Goal: Transaction & Acquisition: Subscribe to service/newsletter

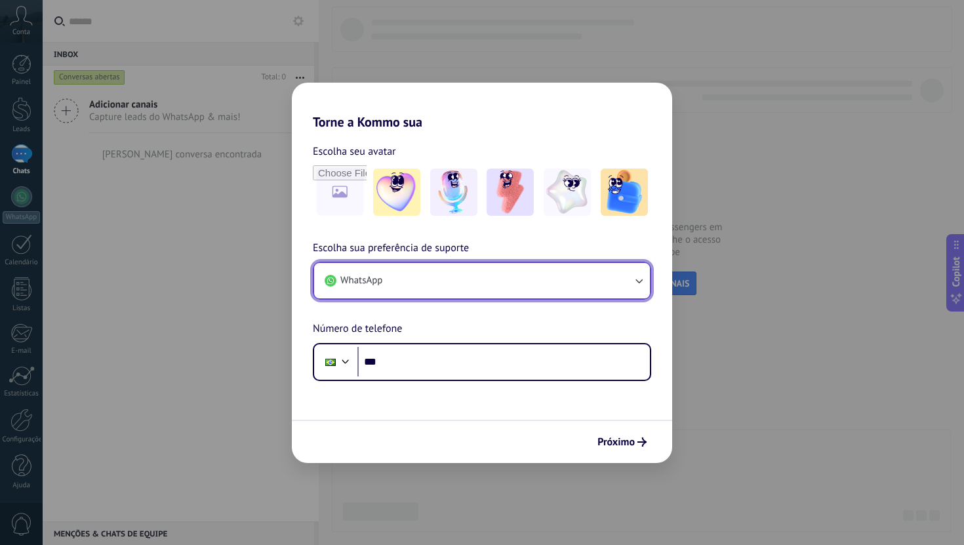
click at [525, 279] on button "WhatsApp" at bounding box center [482, 280] width 336 height 35
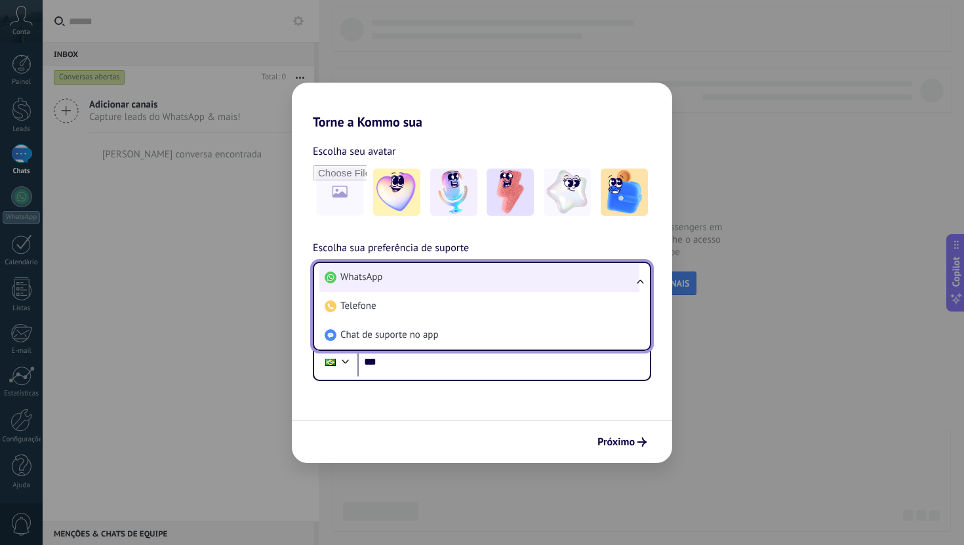
click at [523, 281] on li "WhatsApp" at bounding box center [479, 277] width 320 height 29
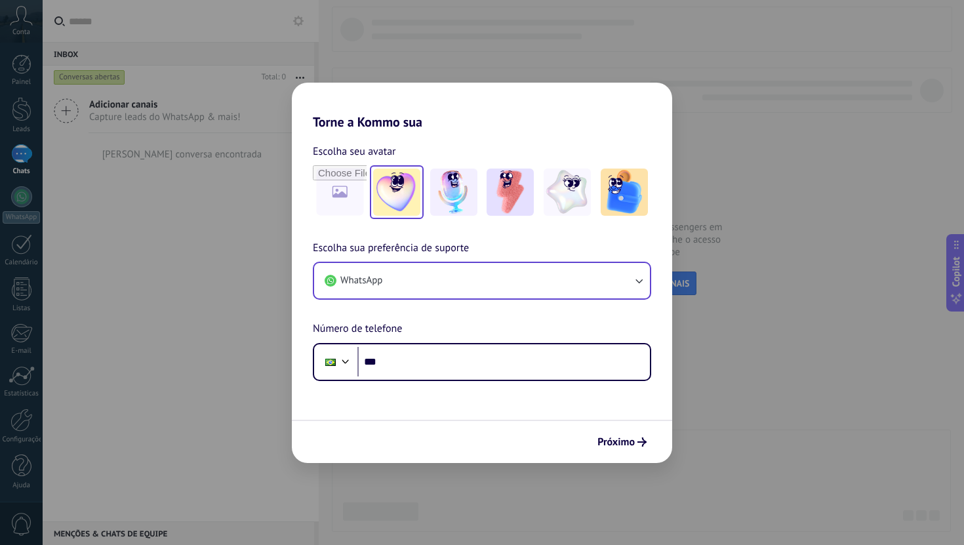
click at [395, 195] on img at bounding box center [396, 192] width 47 height 47
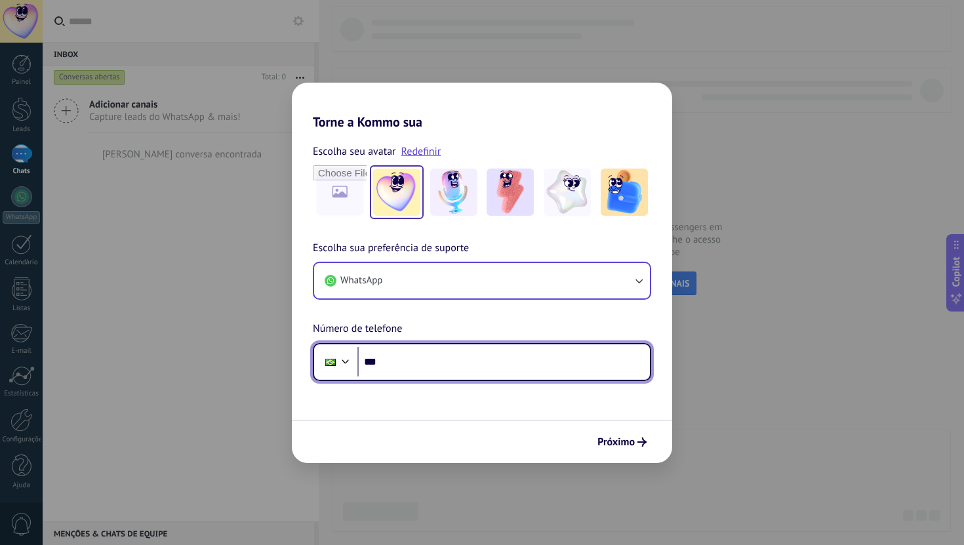
click at [479, 362] on input "***" at bounding box center [503, 362] width 293 height 30
type input "**********"
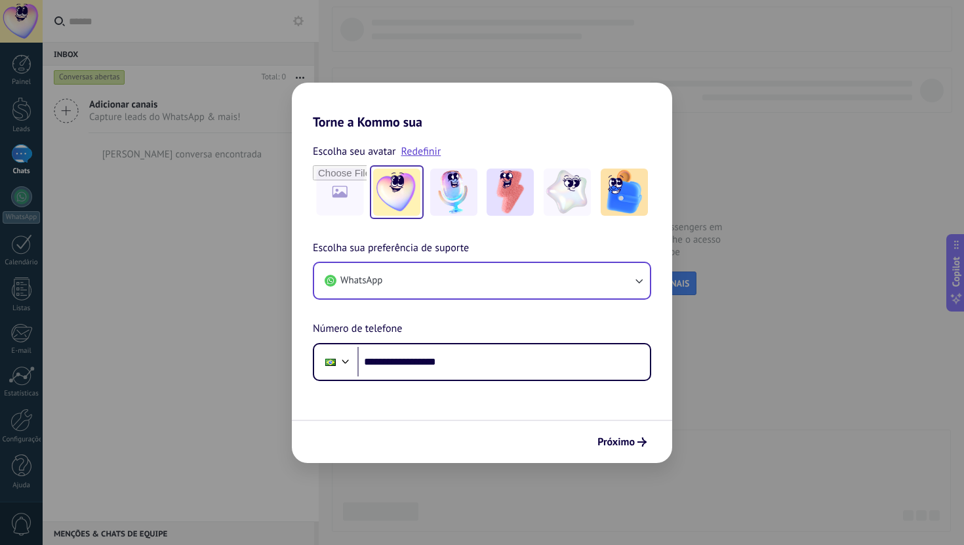
click at [620, 456] on div "Próximo" at bounding box center [482, 441] width 380 height 43
click at [621, 442] on span "Próximo" at bounding box center [616, 441] width 37 height 9
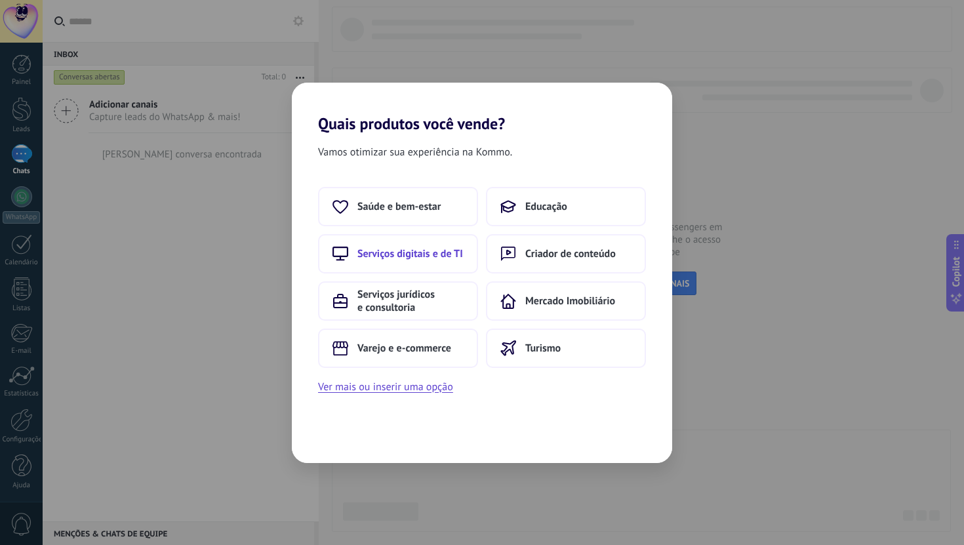
click at [447, 258] on span "Serviços digitais e de TI" at bounding box center [410, 253] width 106 height 13
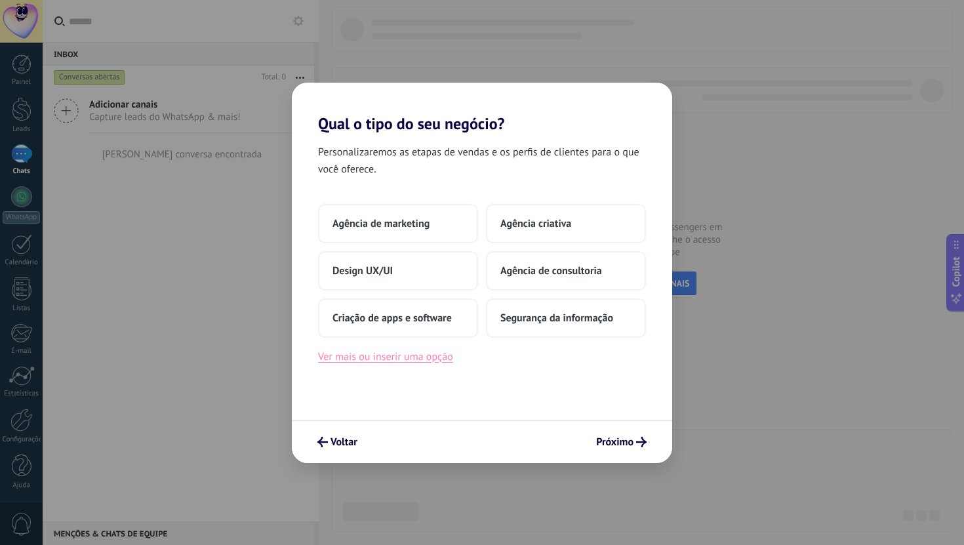
click at [435, 360] on button "Ver mais ou inserir uma opção" at bounding box center [385, 356] width 135 height 17
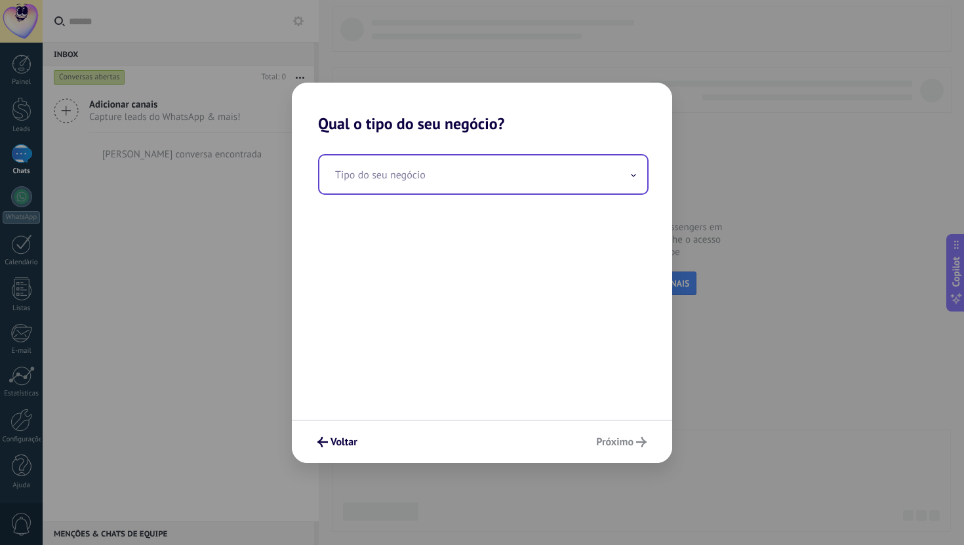
click at [477, 178] on input "text" at bounding box center [483, 174] width 328 height 38
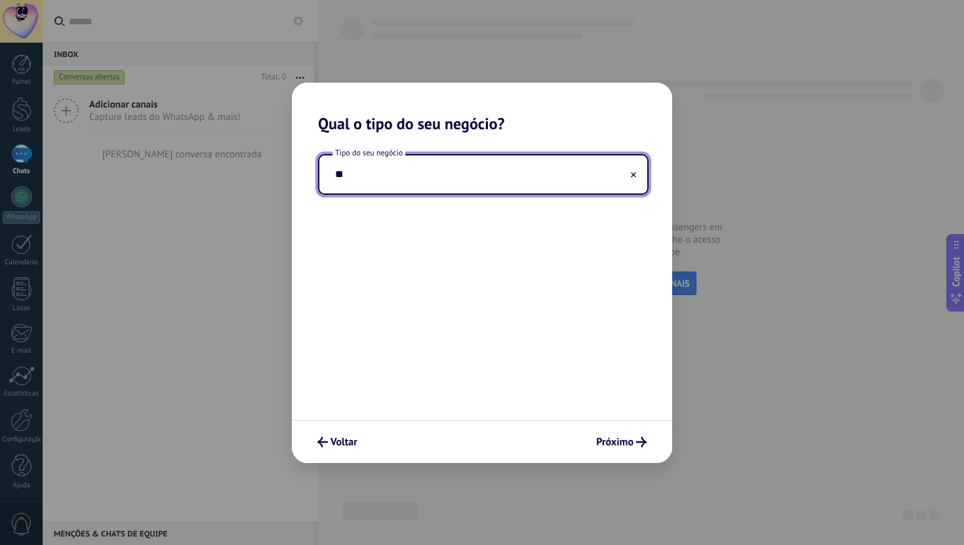
type input "*"
type input "**********"
click at [618, 432] on button "Próximo" at bounding box center [621, 442] width 62 height 22
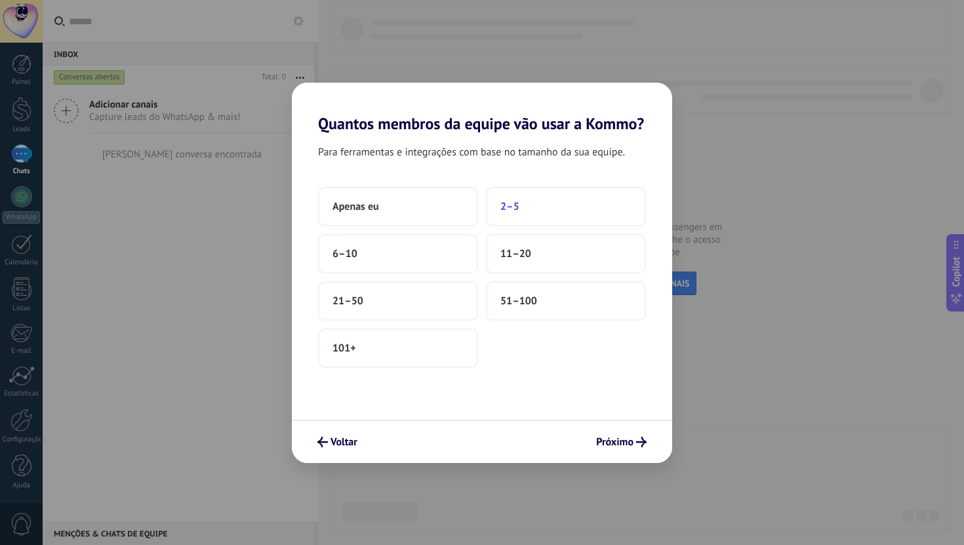
click at [548, 211] on button "2–5" at bounding box center [566, 206] width 160 height 39
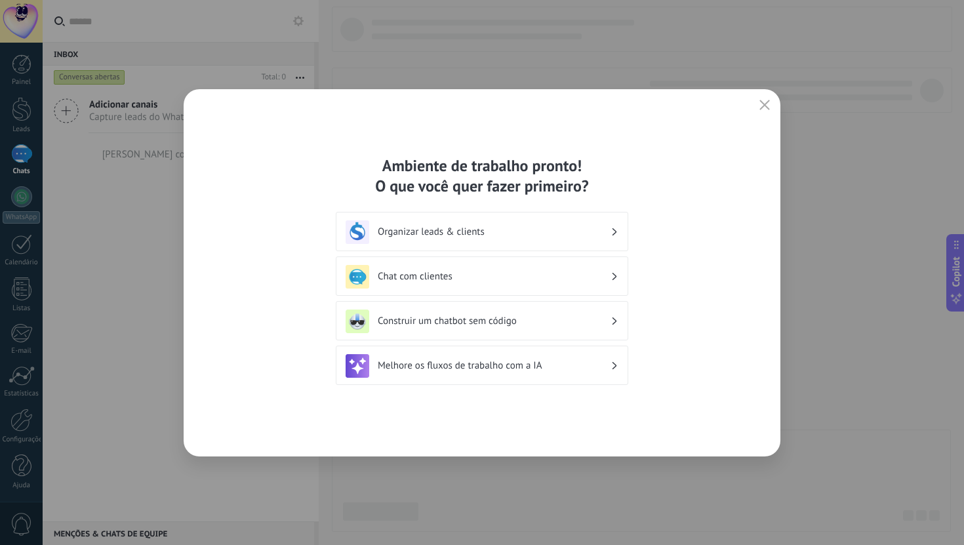
click at [564, 229] on h3 "Organizar leads & clients" at bounding box center [494, 232] width 233 height 12
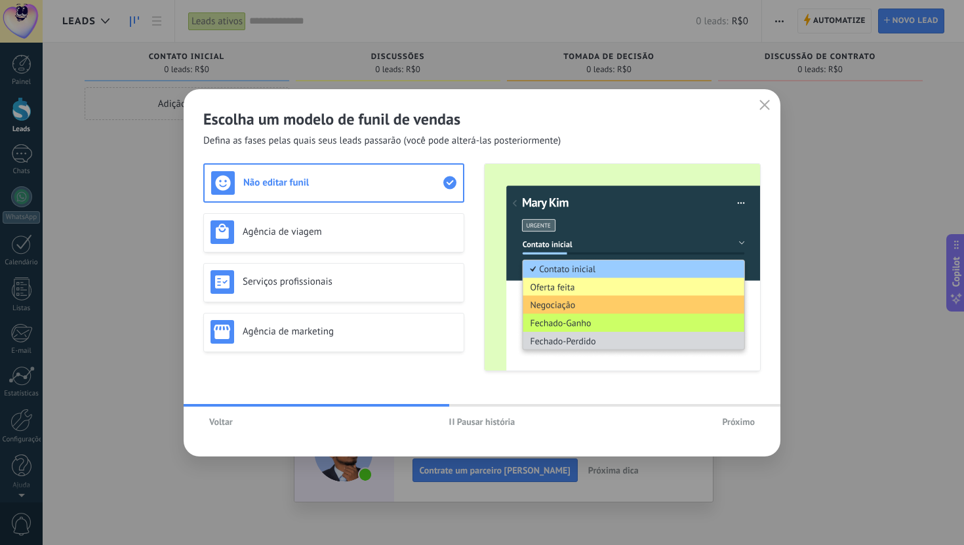
click at [229, 420] on span "Voltar" at bounding box center [221, 421] width 24 height 9
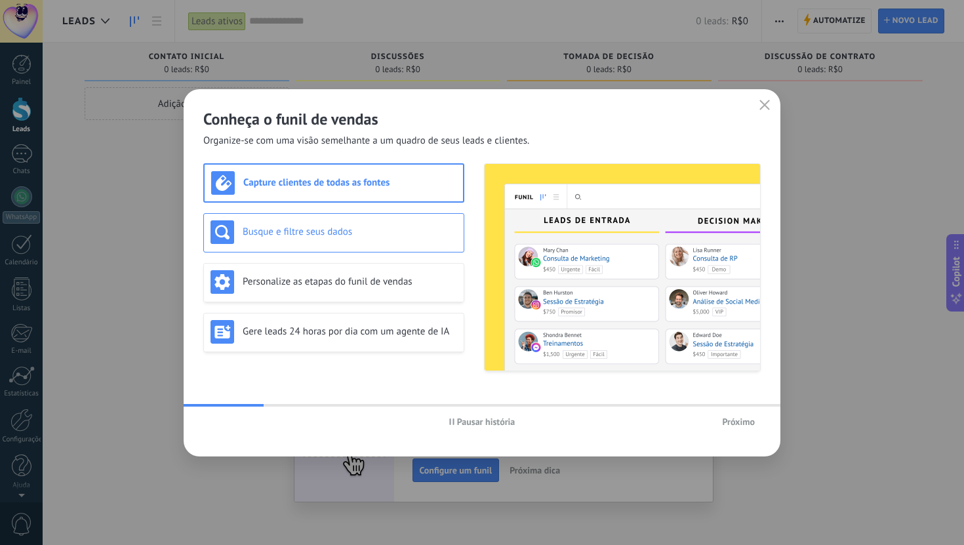
click at [383, 234] on h3 "Busque e filtre seus dados" at bounding box center [350, 232] width 214 height 12
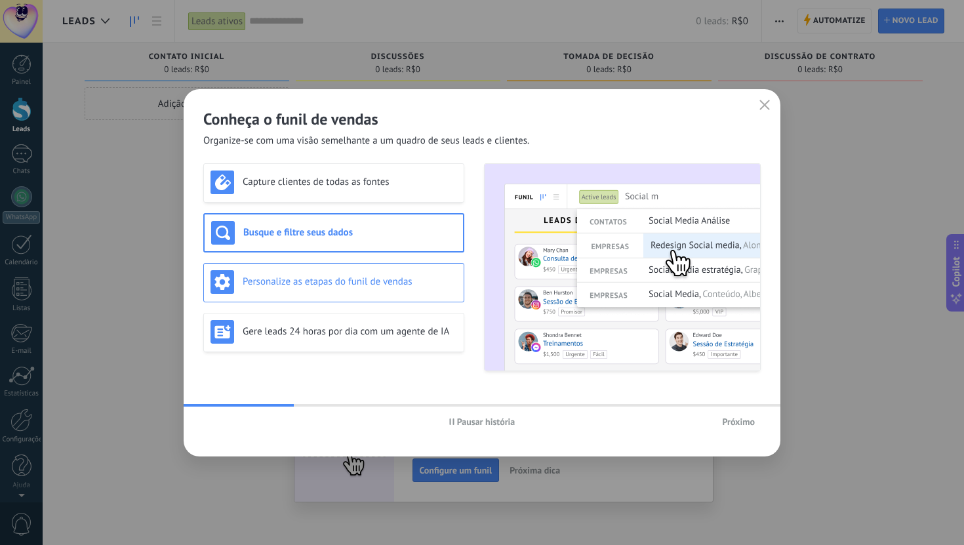
click at [376, 275] on h3 "Personalize as etapas do funil de vendas" at bounding box center [350, 281] width 214 height 12
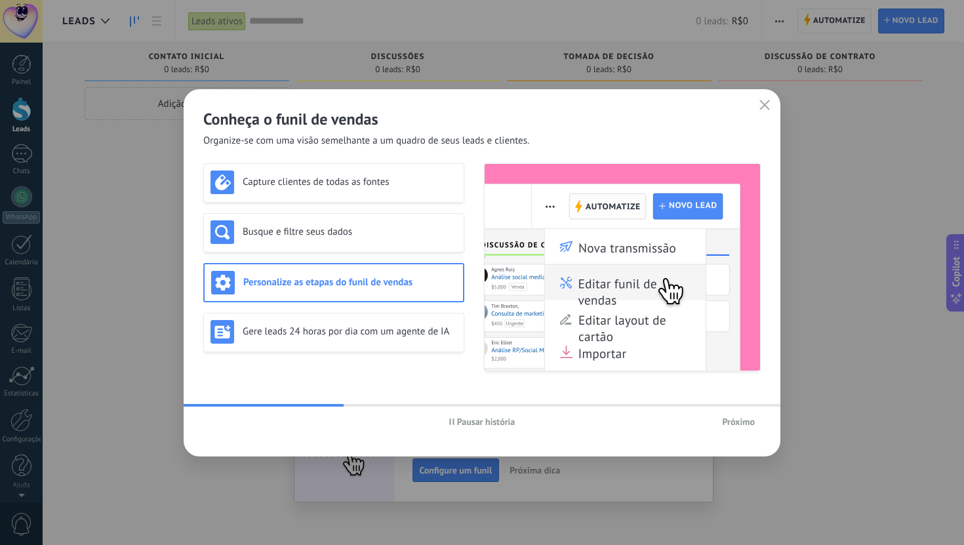
click at [734, 418] on span "Próximo" at bounding box center [738, 421] width 33 height 9
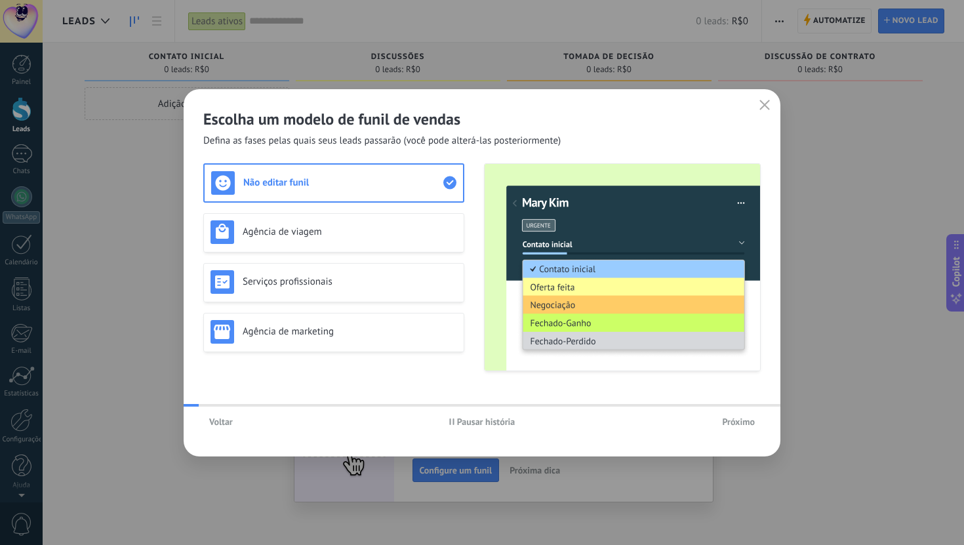
click at [734, 418] on span "Próximo" at bounding box center [738, 421] width 33 height 9
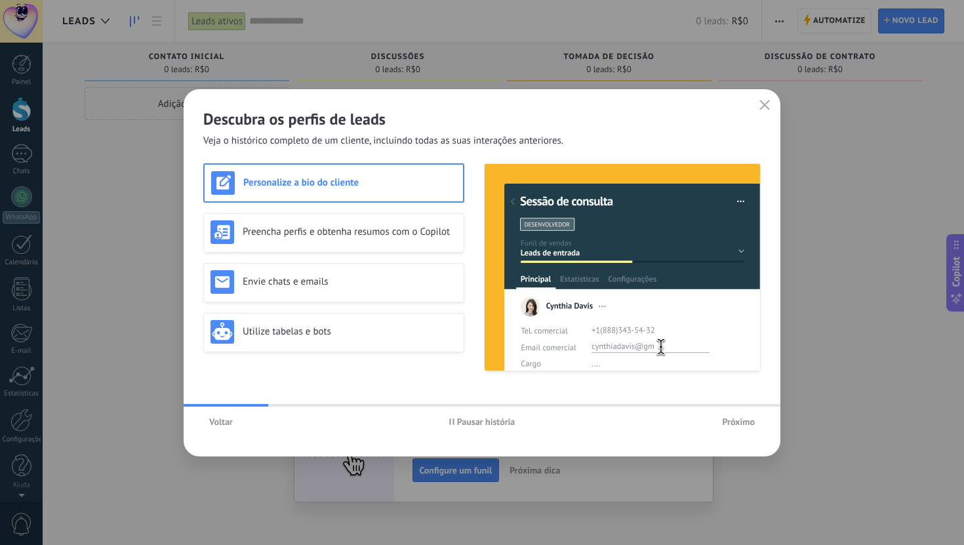
click at [220, 419] on span "Voltar" at bounding box center [221, 421] width 24 height 9
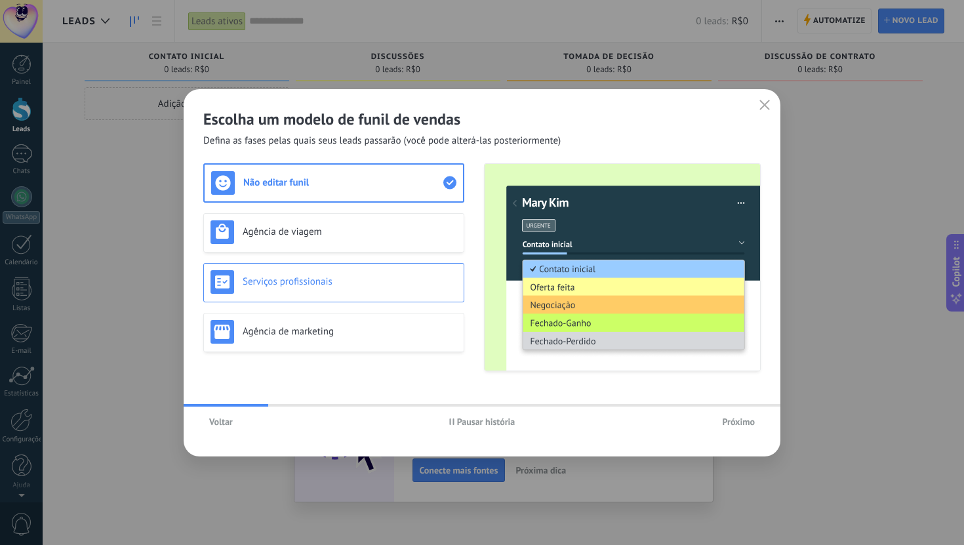
click at [379, 272] on div "Serviços profissionais" at bounding box center [334, 282] width 247 height 24
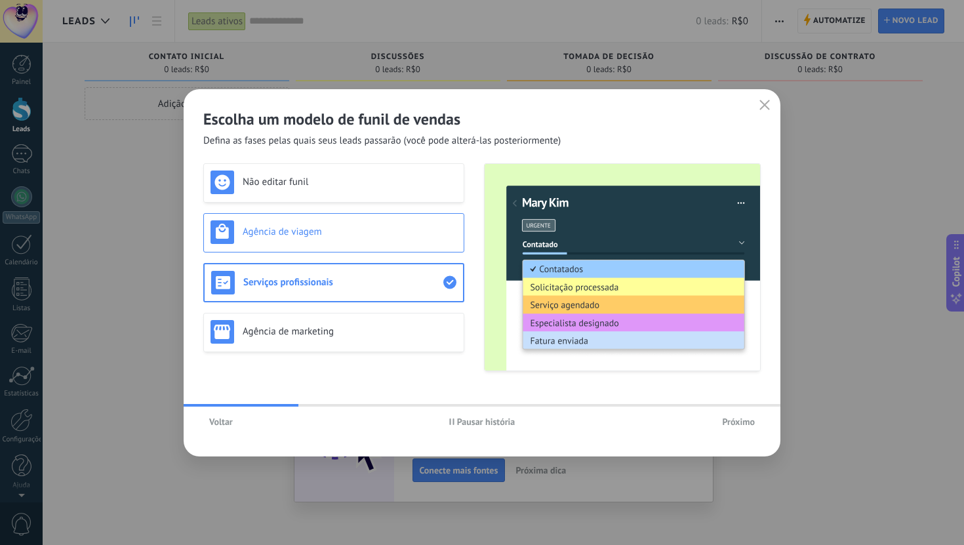
click at [389, 241] on div "Agência de viagem" at bounding box center [334, 232] width 247 height 24
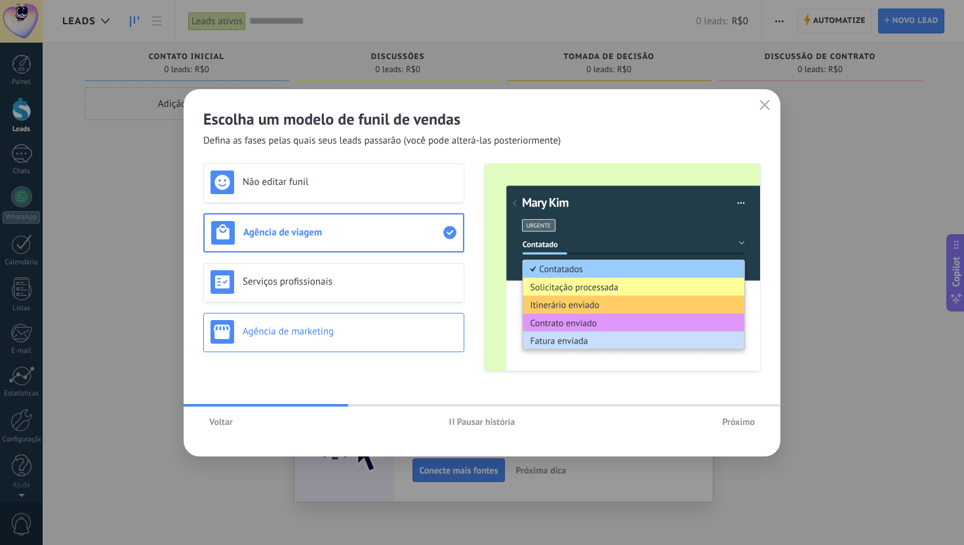
click at [369, 326] on h3 "Agência de marketing" at bounding box center [350, 331] width 214 height 12
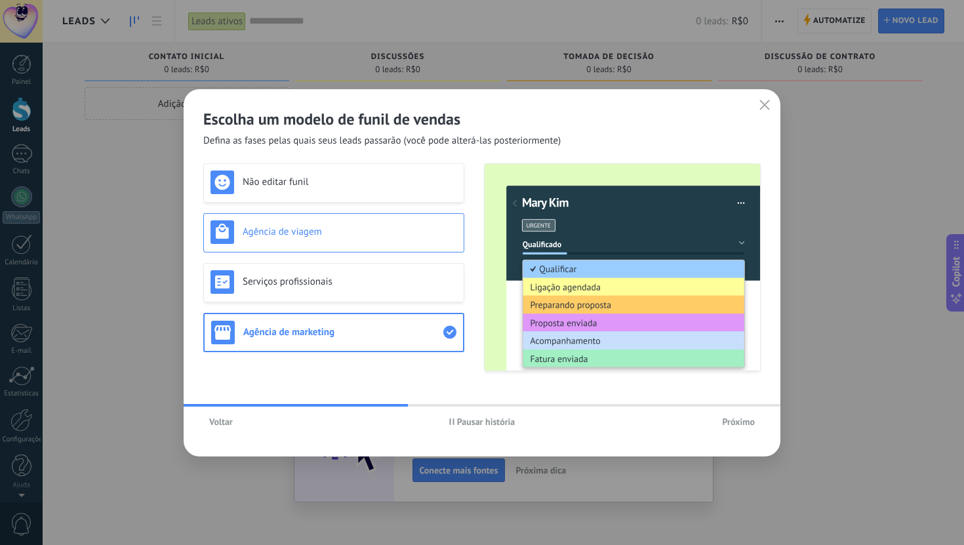
click at [399, 228] on h3 "Agência de viagem" at bounding box center [350, 232] width 214 height 12
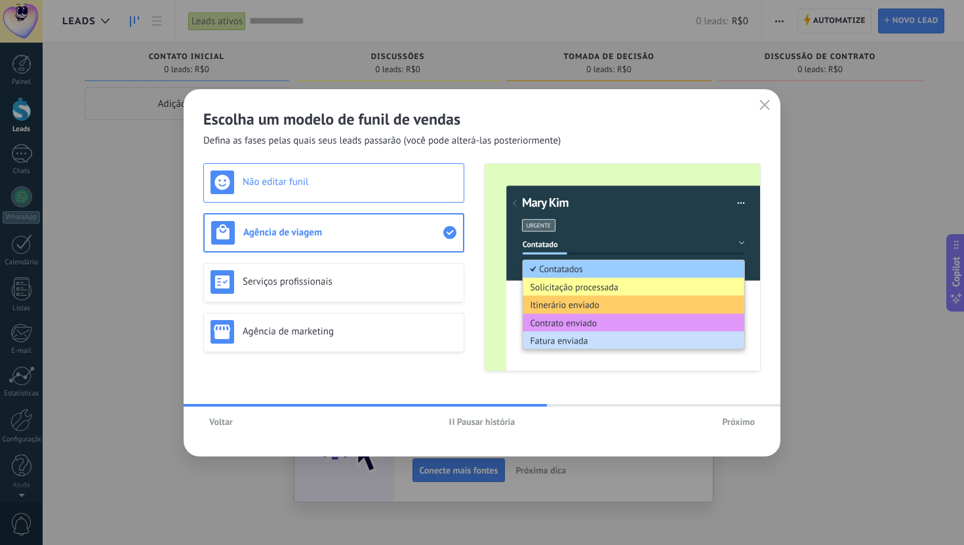
click at [420, 191] on div "Não editar funil" at bounding box center [334, 183] width 247 height 24
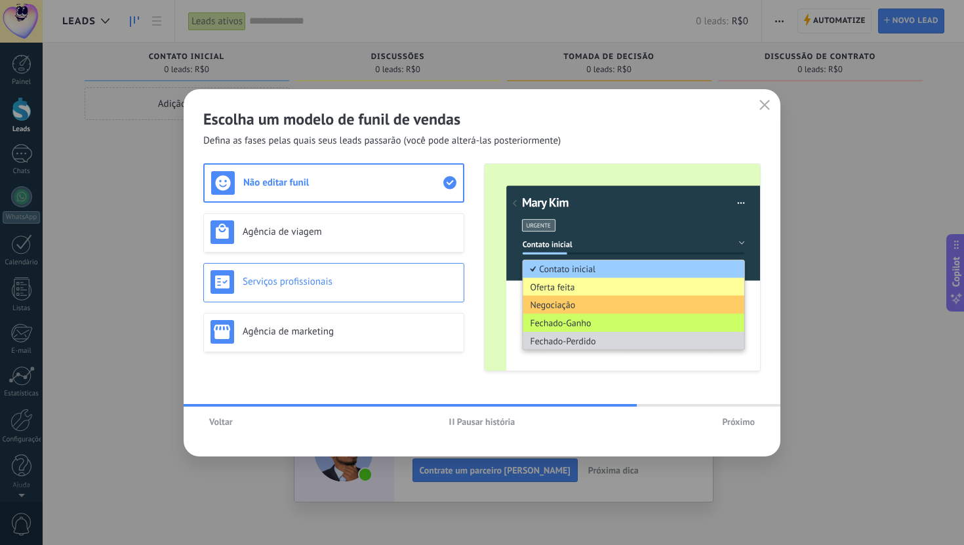
click at [417, 278] on h3 "Serviços profissionais" at bounding box center [350, 281] width 214 height 12
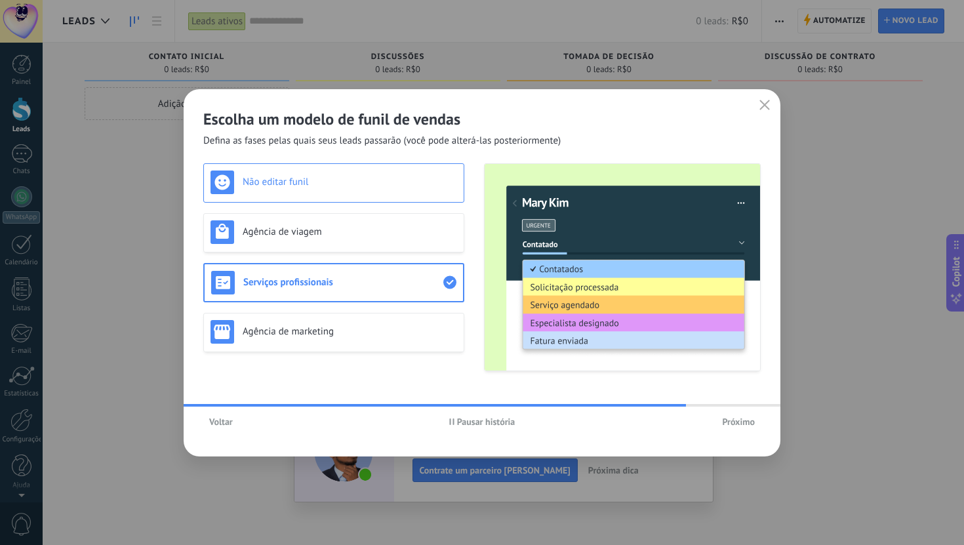
click at [416, 192] on div "Não editar funil" at bounding box center [334, 183] width 247 height 24
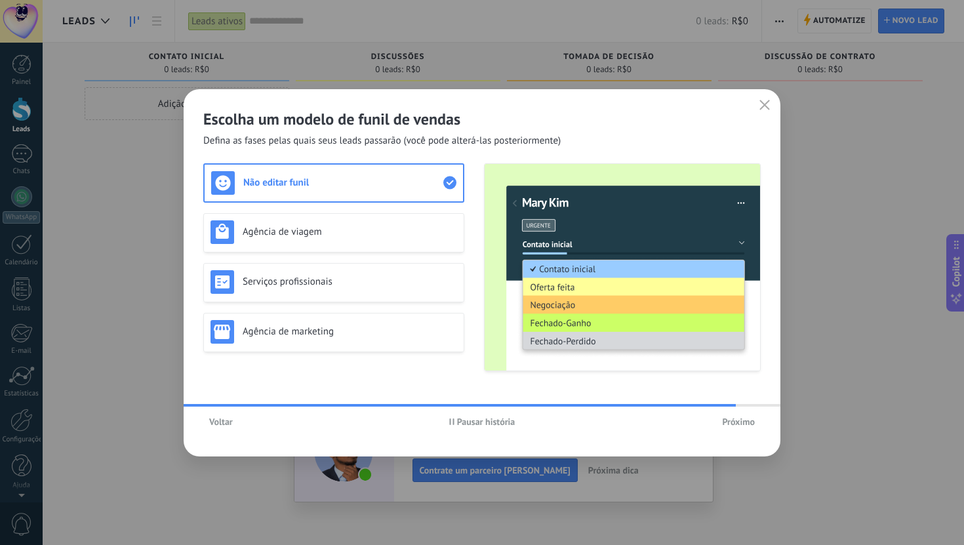
click at [745, 422] on span "Próximo" at bounding box center [738, 421] width 33 height 9
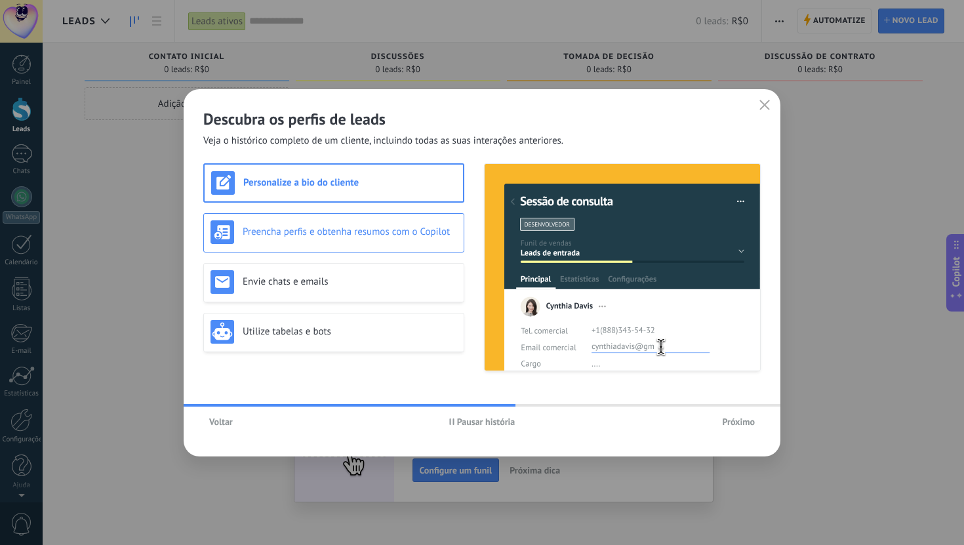
click at [373, 220] on div "Preencha perfis e obtenha resumos com o Copilot" at bounding box center [334, 232] width 247 height 24
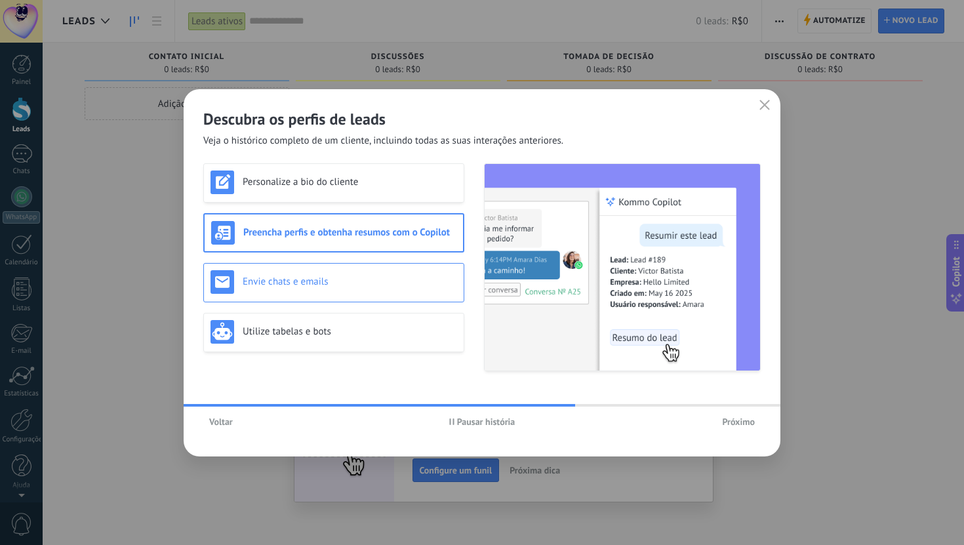
click at [378, 278] on h3 "Envie chats e emails" at bounding box center [350, 281] width 214 height 12
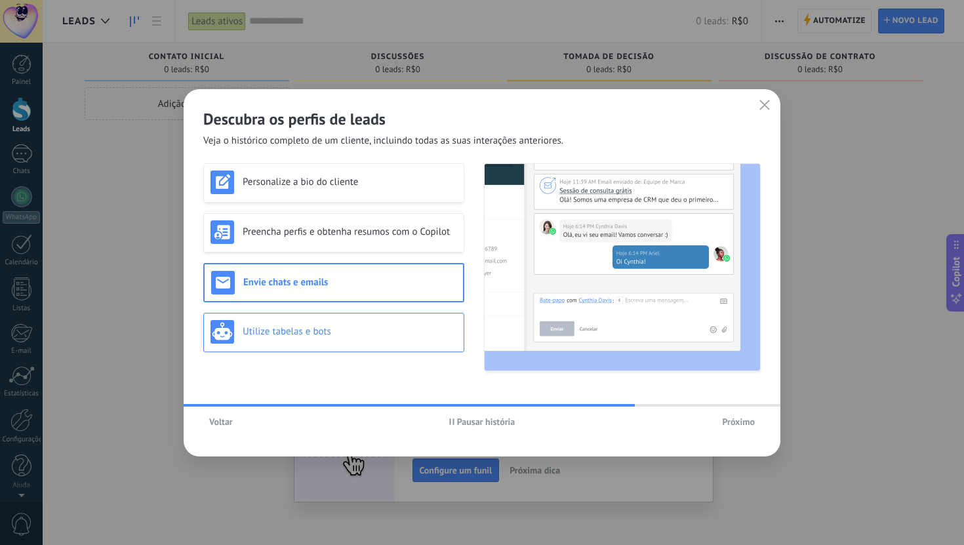
click at [384, 314] on div "Utilize tabelas e bots" at bounding box center [333, 332] width 261 height 39
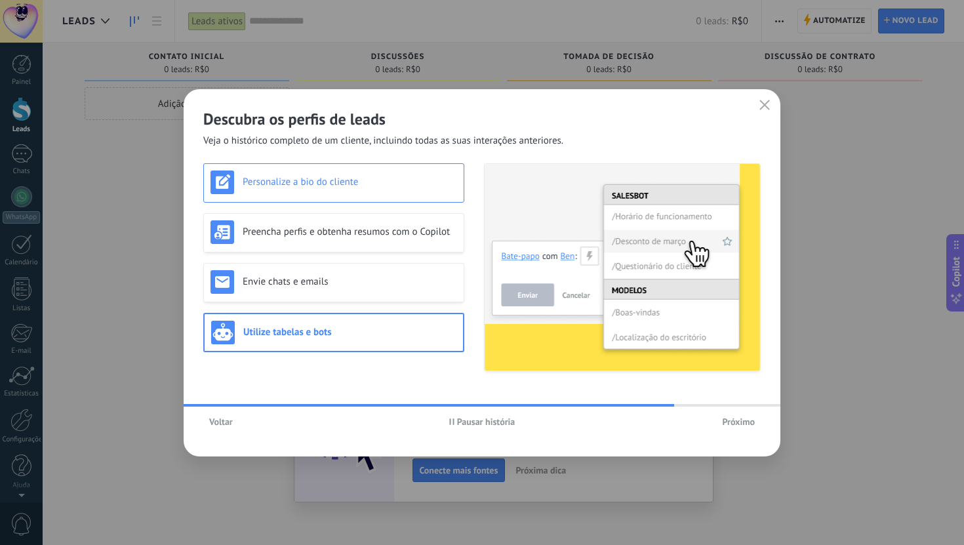
click at [405, 184] on h3 "Personalize a bio do cliente" at bounding box center [350, 182] width 214 height 12
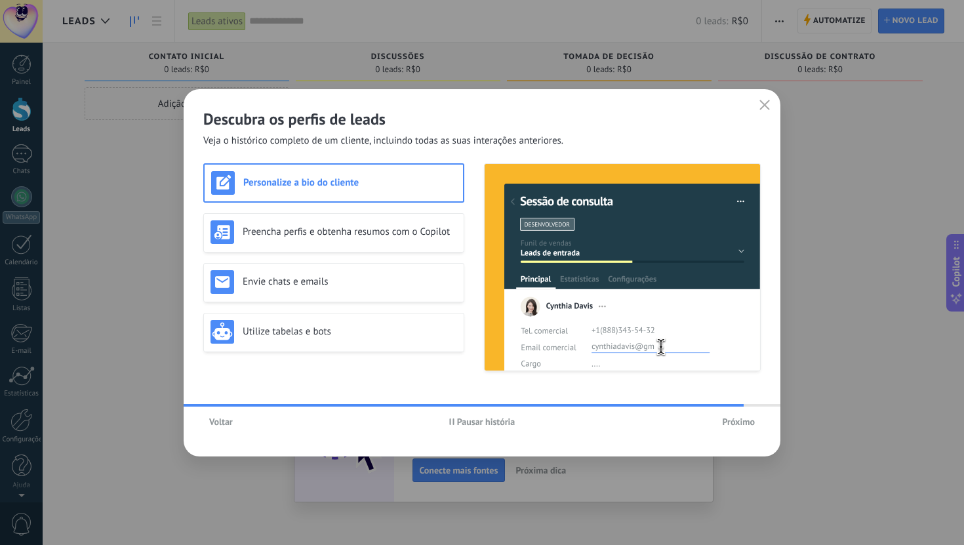
click at [748, 422] on span "Próximo" at bounding box center [738, 421] width 33 height 9
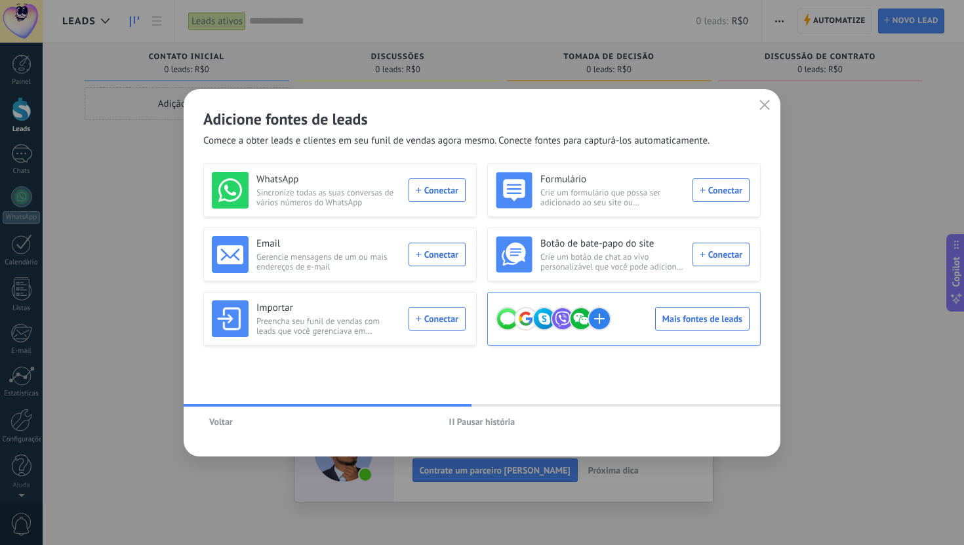
click at [687, 325] on div "Mais fontes de leads" at bounding box center [623, 318] width 254 height 37
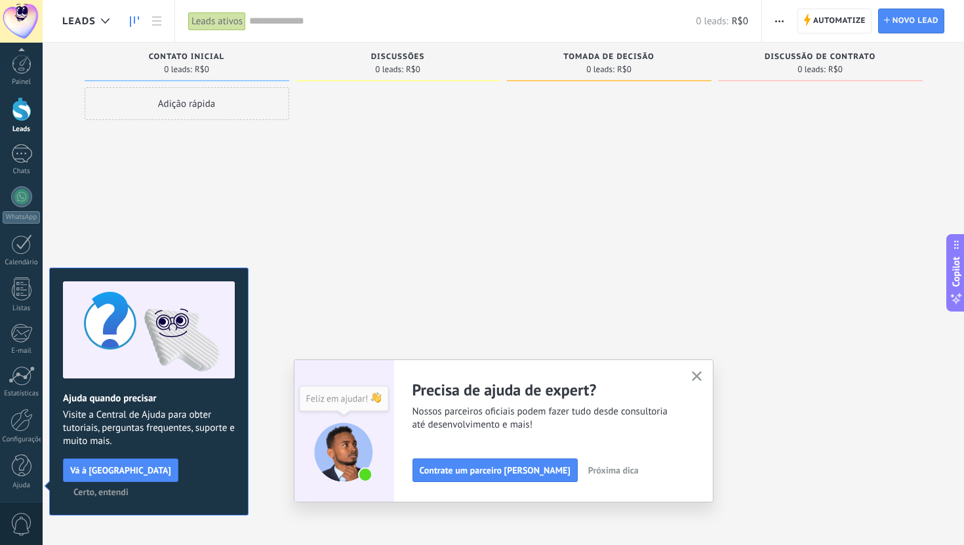
scroll to position [1, 0]
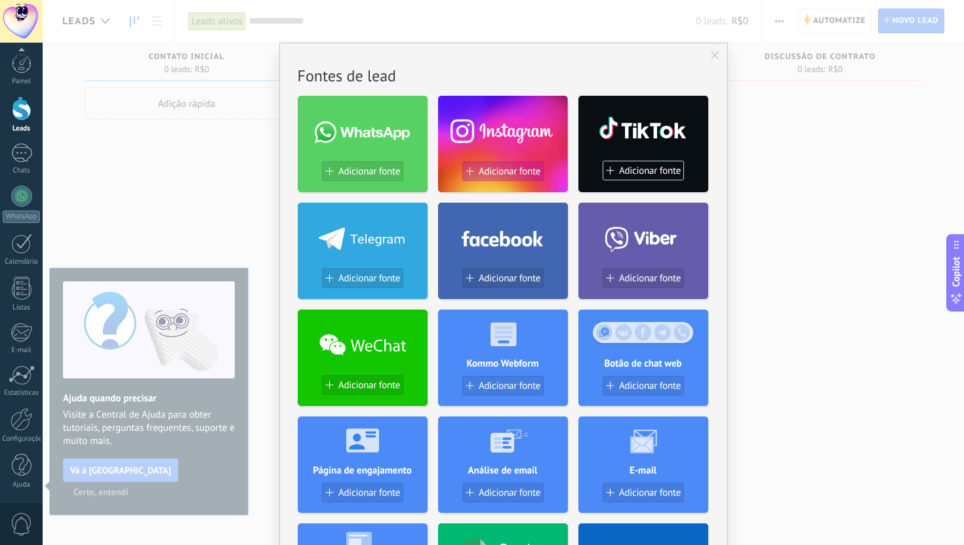
click at [496, 174] on span "Adicionar fonte" at bounding box center [510, 171] width 62 height 11
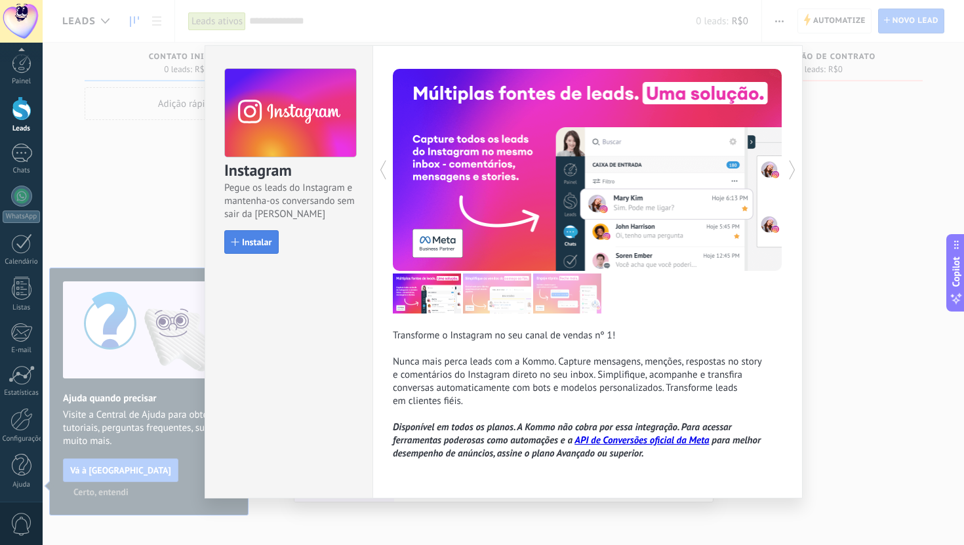
click at [264, 239] on span "Instalar" at bounding box center [257, 241] width 30 height 9
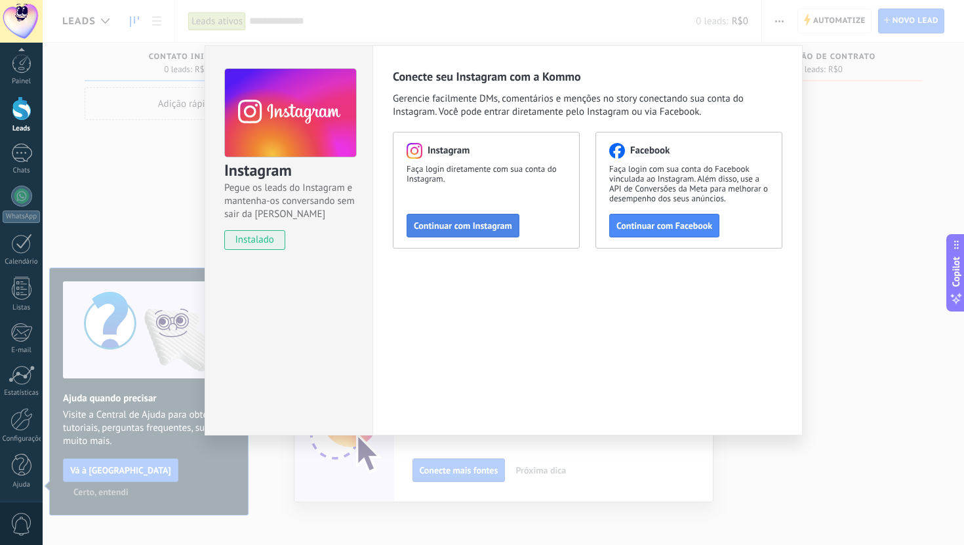
click at [464, 226] on span "Continuar com Instagram" at bounding box center [463, 225] width 98 height 9
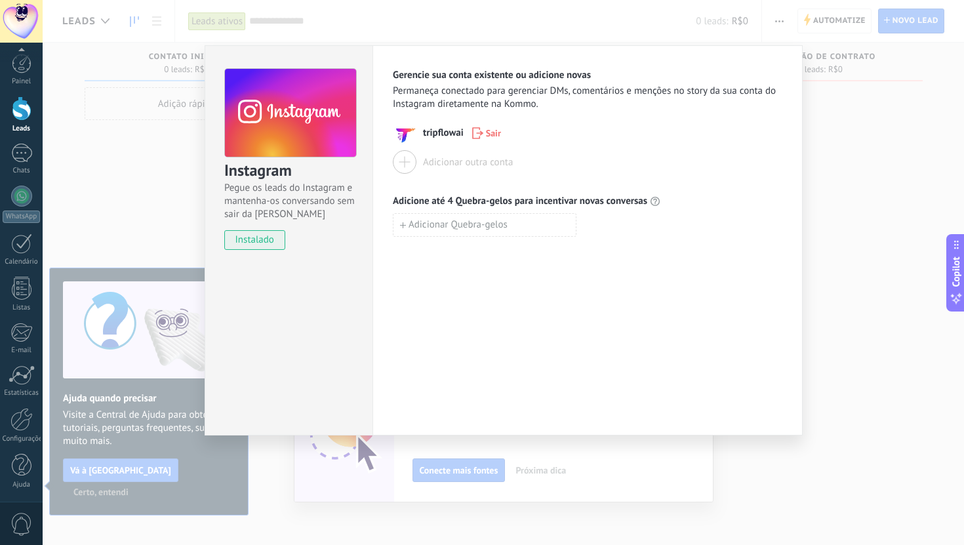
click at [826, 123] on div "Instagram Pegue os leads do Instagram e mantenha-os conversando sem sair da Kom…" at bounding box center [504, 272] width 922 height 545
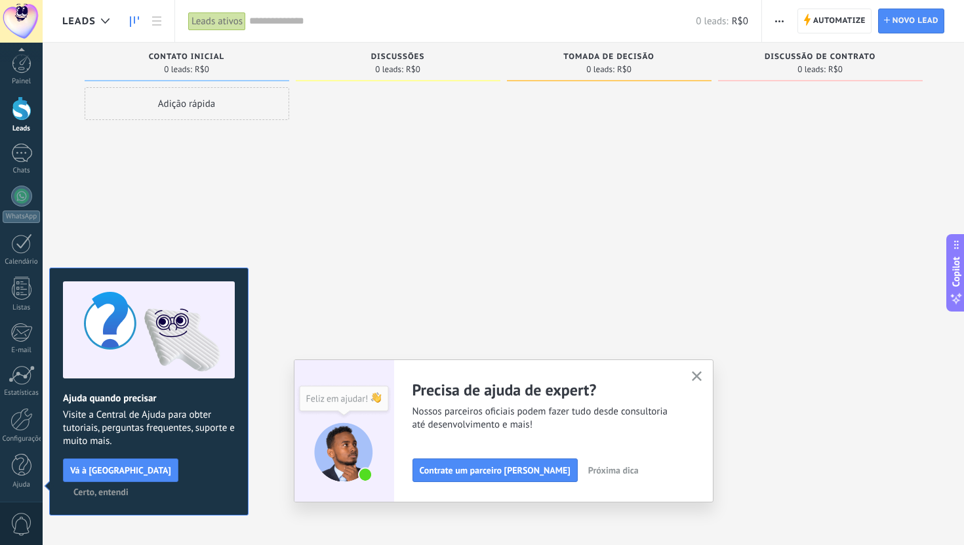
click at [533, 468] on div "Ajuste seu fluxo de trabalho Você pode criar múltiplos funis personalizados que…" at bounding box center [503, 431] width 379 height 102
click at [588, 470] on span "Próxima dica" at bounding box center [613, 470] width 51 height 9
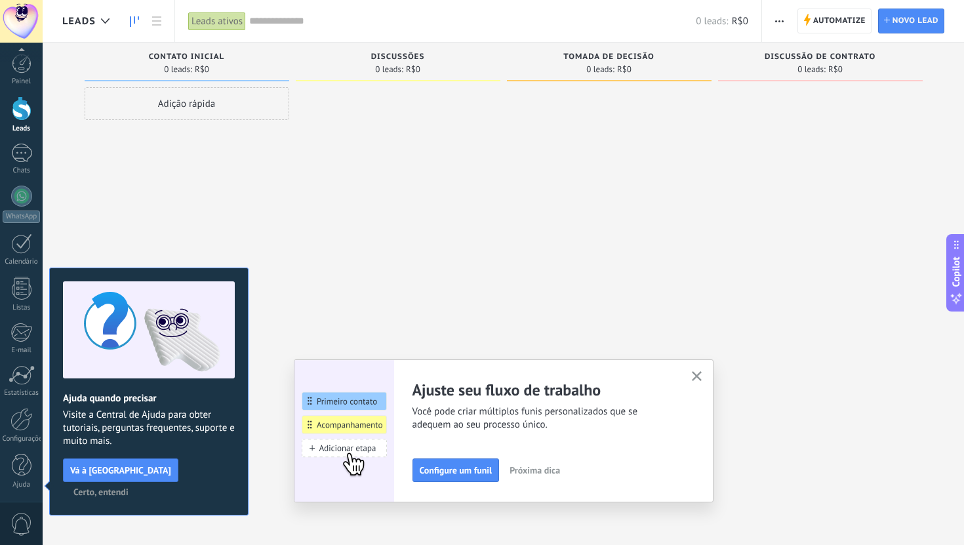
click at [550, 468] on span "Próxima dica" at bounding box center [535, 470] width 51 height 9
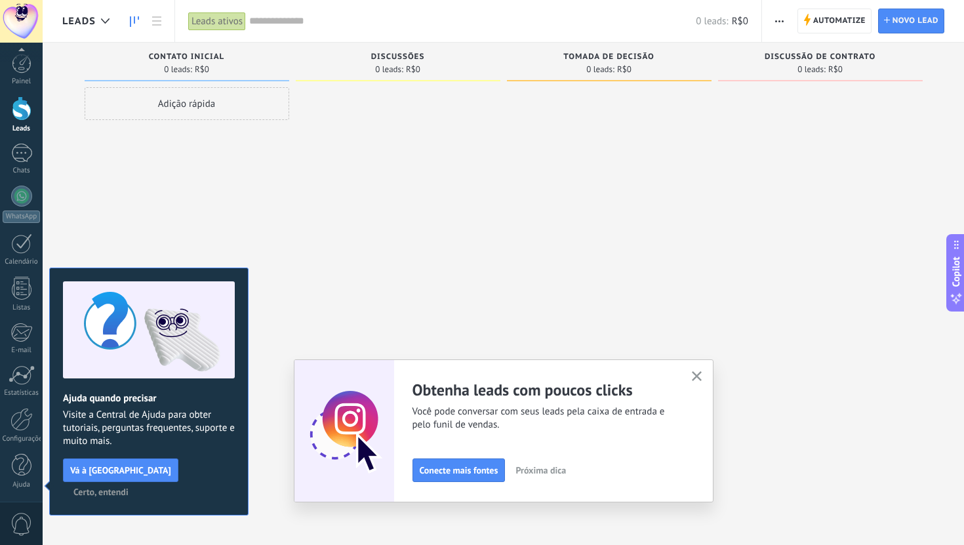
click at [697, 371] on button "button" at bounding box center [697, 377] width 16 height 18
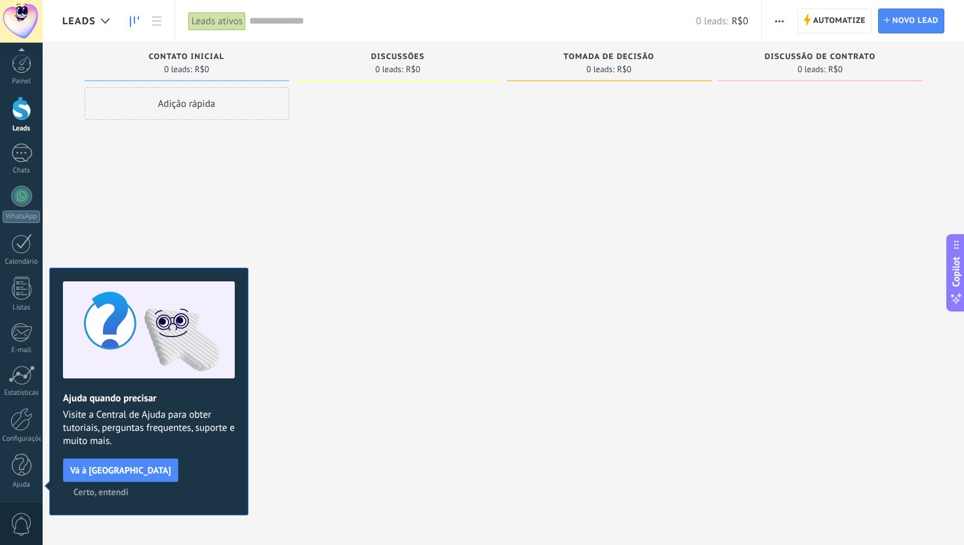
click at [129, 487] on span "Certo, entendi" at bounding box center [100, 491] width 55 height 9
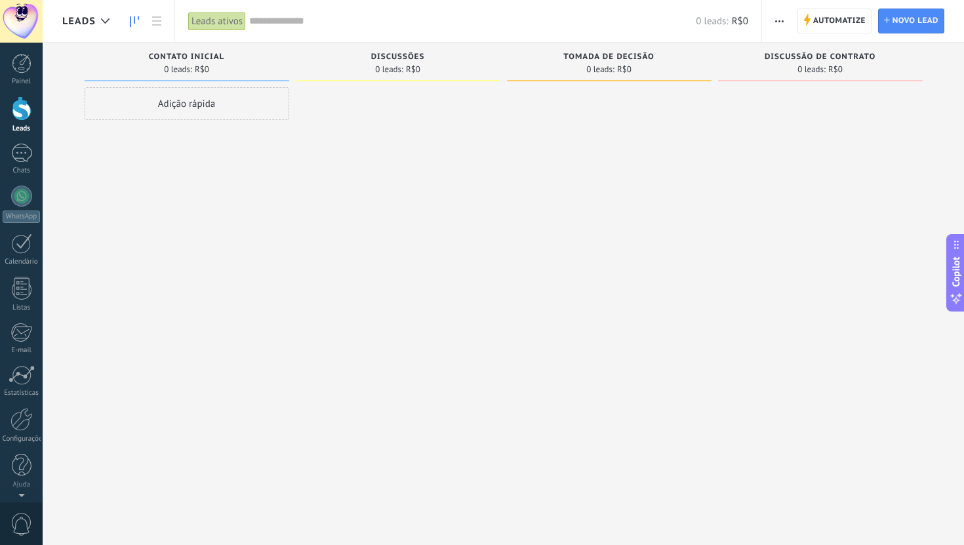
scroll to position [0, 0]
click at [207, 104] on div "Adição rápida" at bounding box center [187, 103] width 205 height 33
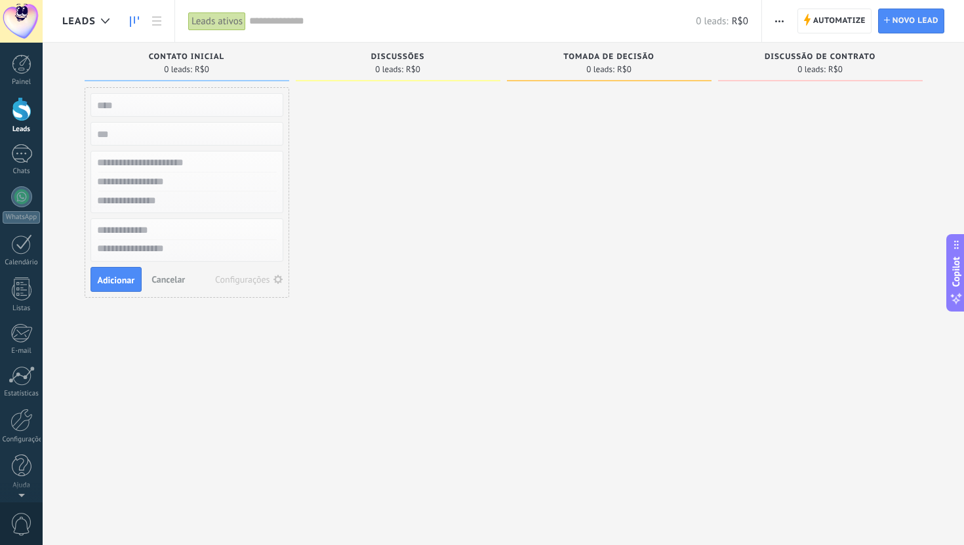
click at [217, 106] on input "text" at bounding box center [186, 105] width 192 height 18
click at [380, 153] on div at bounding box center [398, 274] width 205 height 374
click at [176, 273] on span "Cancelar" at bounding box center [168, 279] width 33 height 12
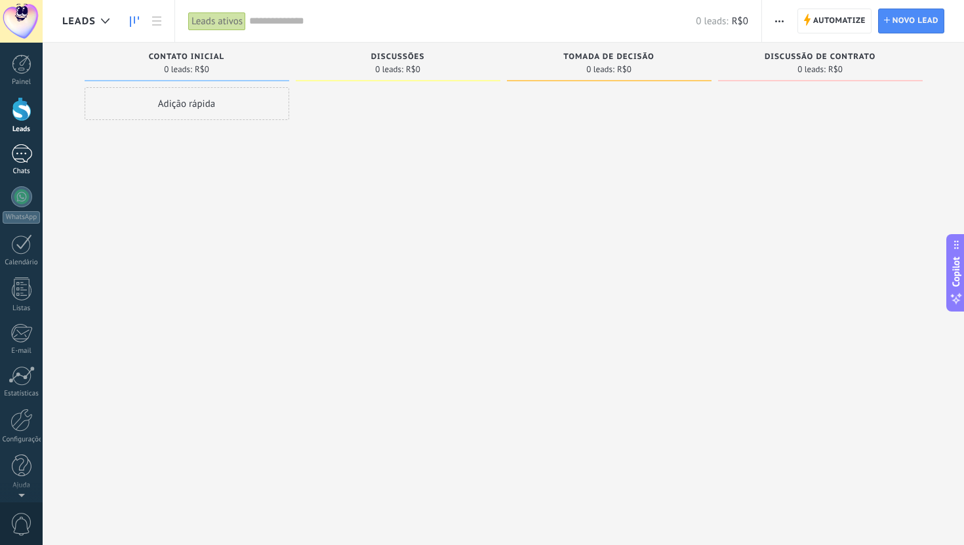
click at [22, 155] on div at bounding box center [21, 153] width 21 height 19
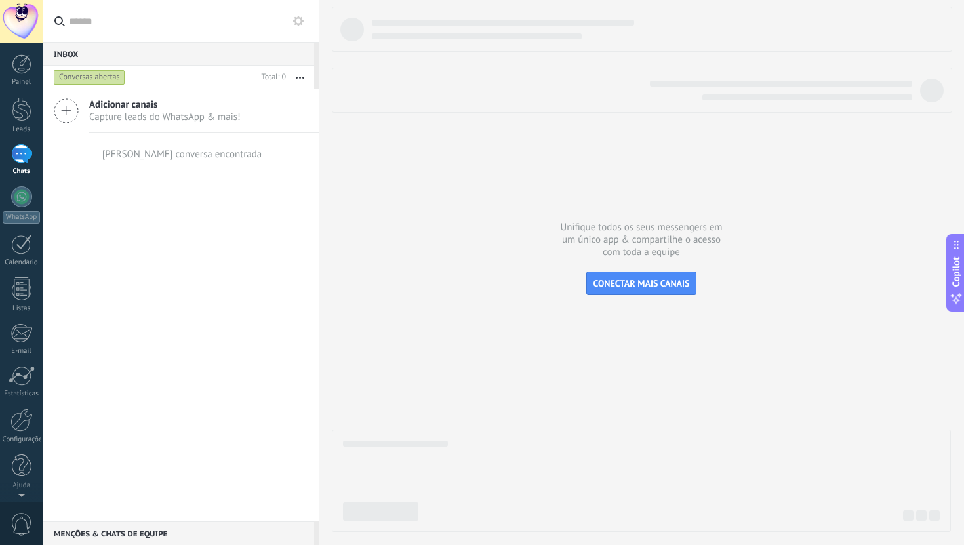
click at [146, 106] on span "Adicionar canais" at bounding box center [165, 104] width 152 height 12
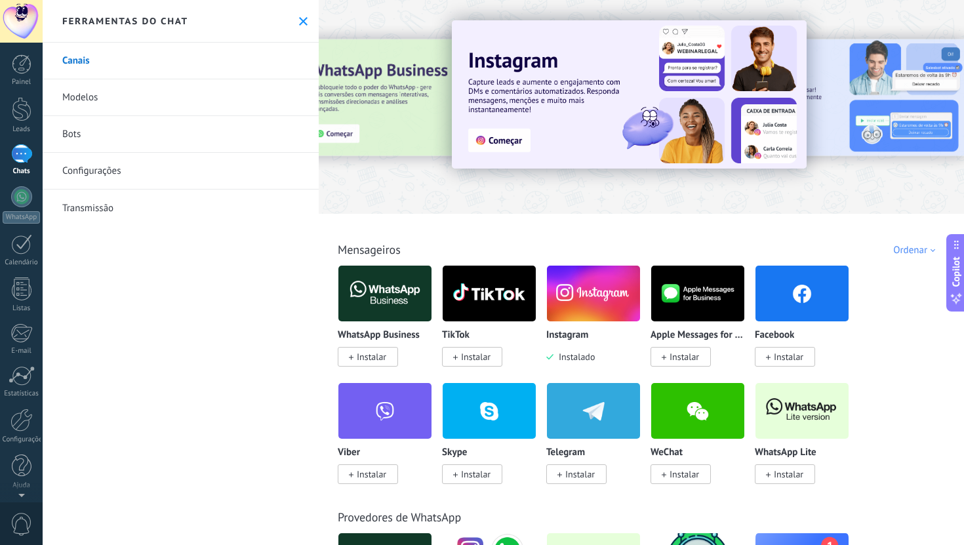
click at [584, 303] on img at bounding box center [593, 294] width 93 height 64
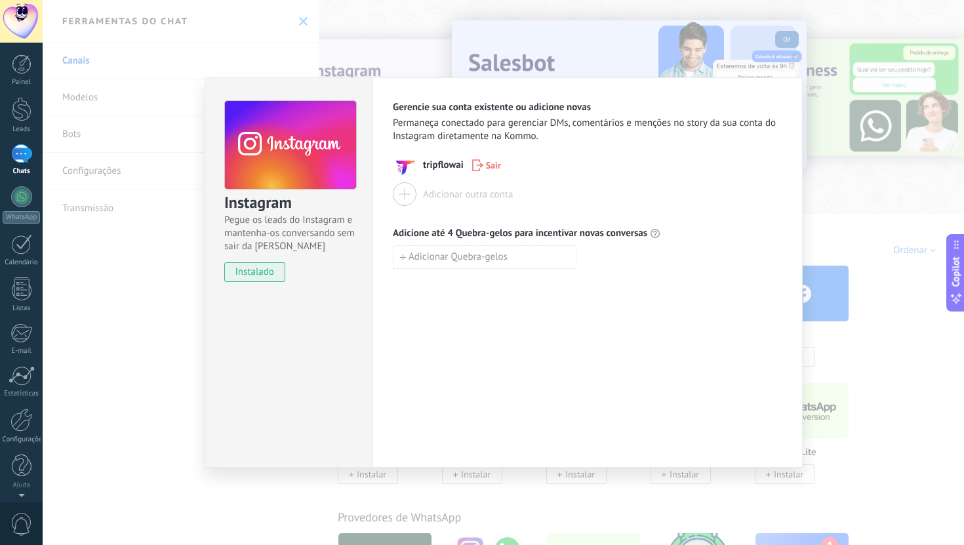
click at [285, 66] on div "Instagram Pegue os leads do Instagram e mantenha-os conversando sem sair da Kom…" at bounding box center [504, 272] width 922 height 545
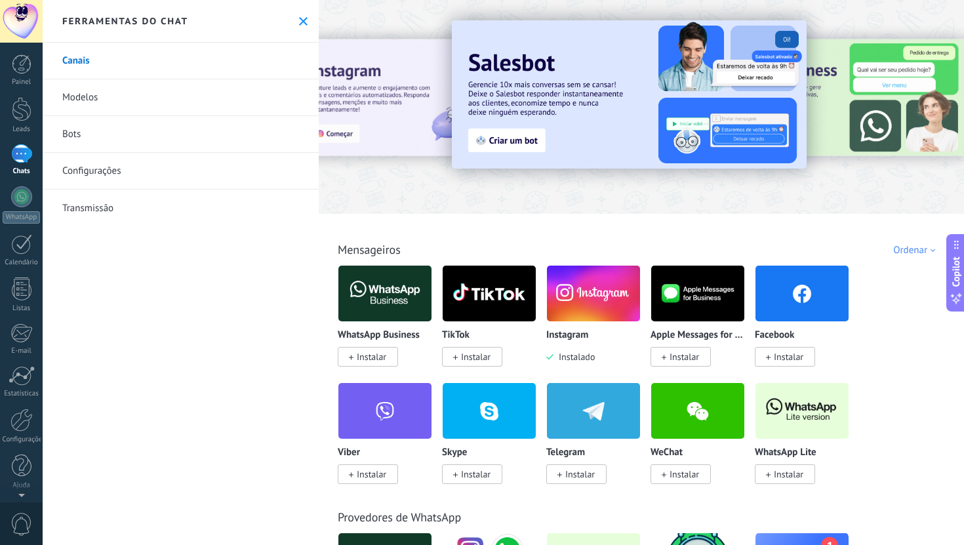
click at [19, 153] on div at bounding box center [21, 153] width 21 height 19
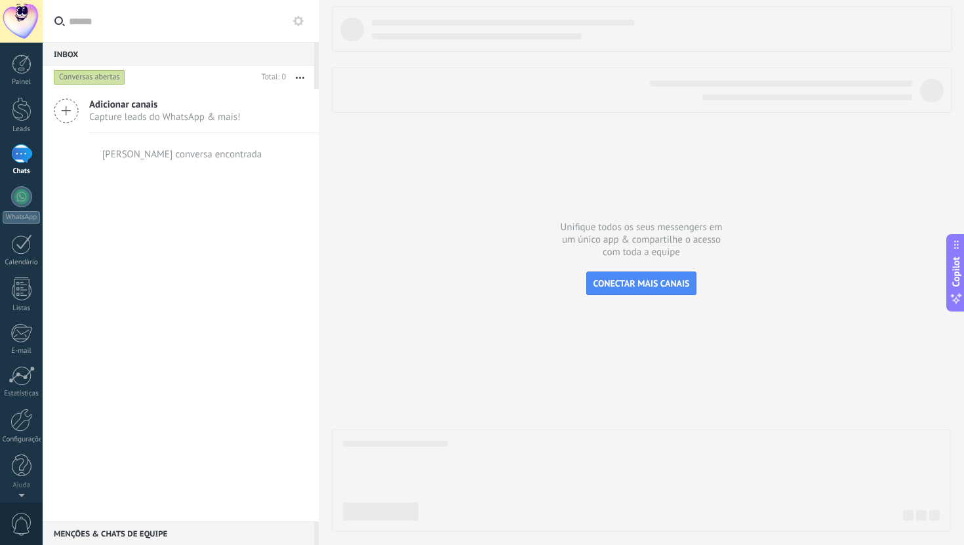
click at [305, 77] on button "button" at bounding box center [300, 78] width 28 height 24
click at [271, 30] on input "text" at bounding box center [188, 21] width 239 height 42
click at [296, 22] on icon at bounding box center [298, 21] width 10 height 10
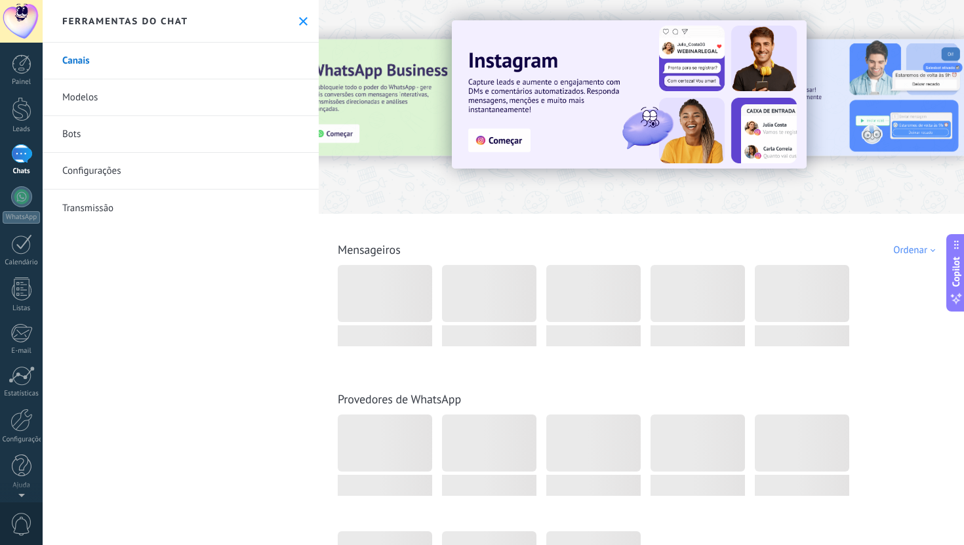
click at [299, 22] on use at bounding box center [303, 21] width 9 height 9
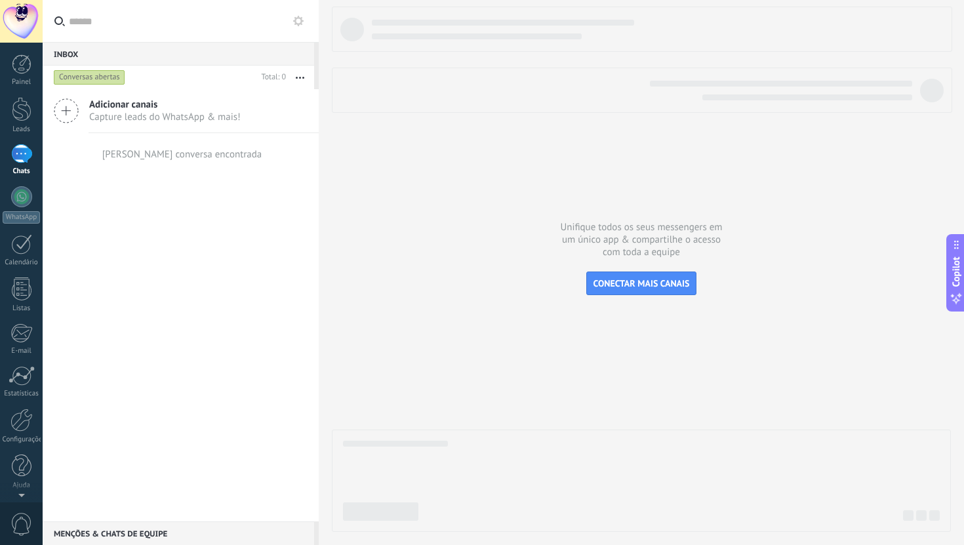
click at [114, 535] on div "Menções & Chats de equipe 0" at bounding box center [179, 533] width 272 height 24
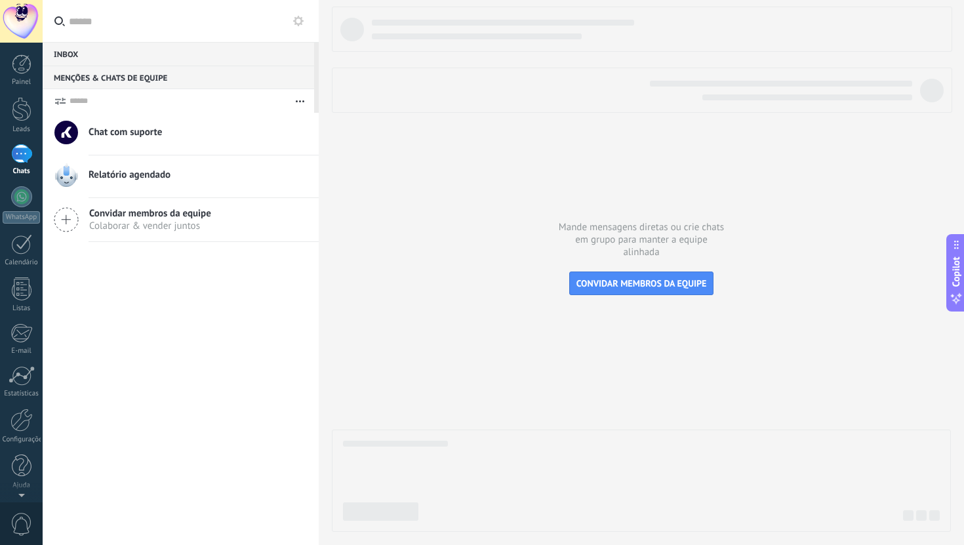
click at [258, 66] on div "Menções & Chats de equipe 0" at bounding box center [179, 78] width 272 height 24
click at [258, 57] on div "Inbox 0" at bounding box center [179, 54] width 272 height 24
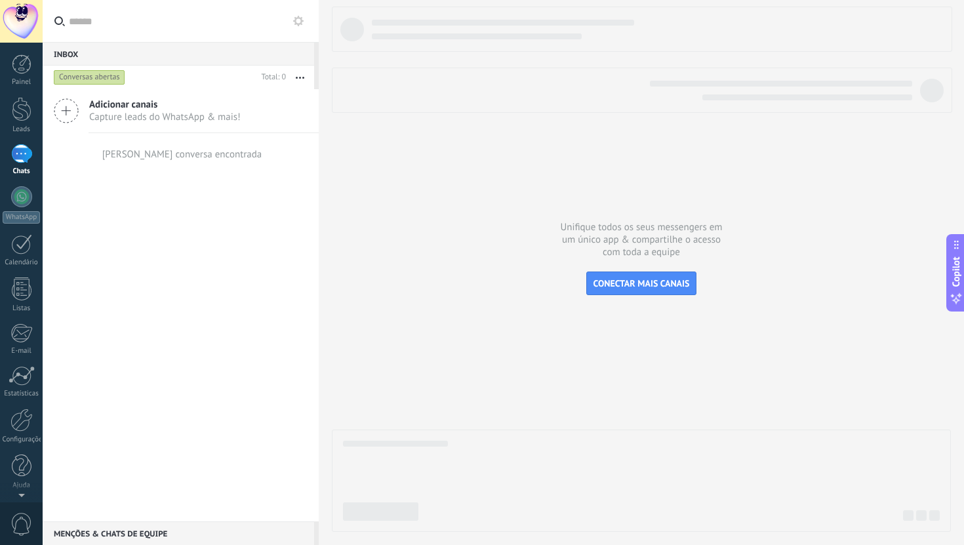
click at [102, 79] on div "Conversas abertas" at bounding box center [89, 78] width 71 height 16
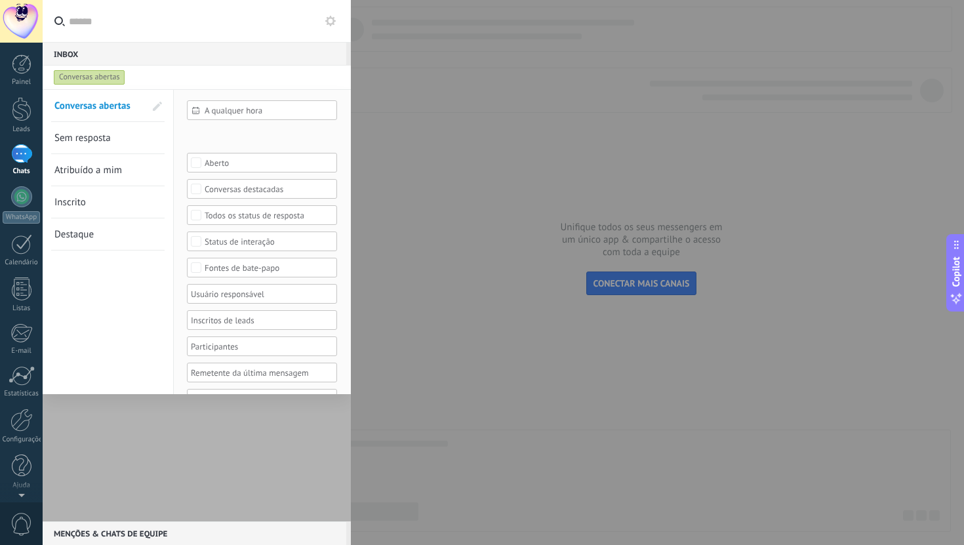
click at [129, 109] on span "Conversas abertas" at bounding box center [92, 106] width 76 height 12
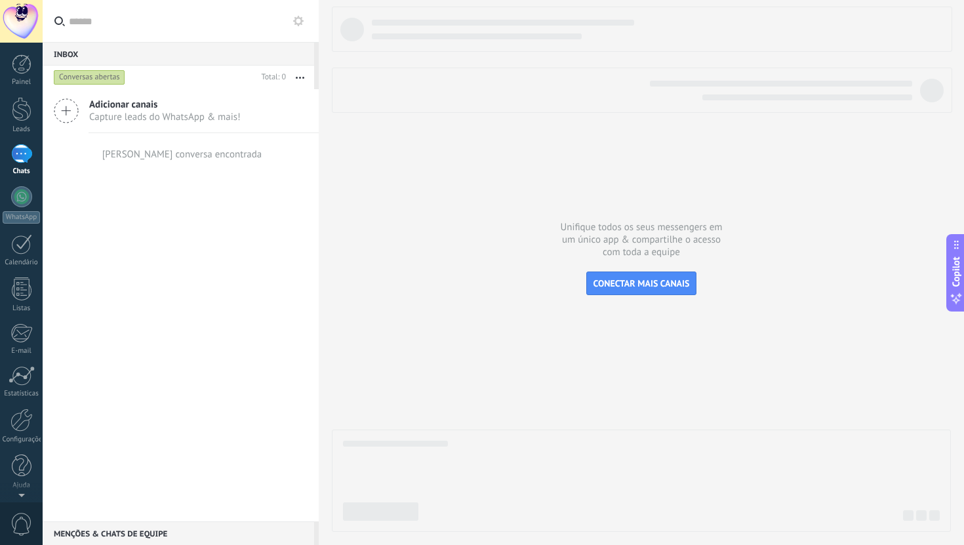
click at [118, 77] on div "Conversas abertas" at bounding box center [89, 78] width 71 height 16
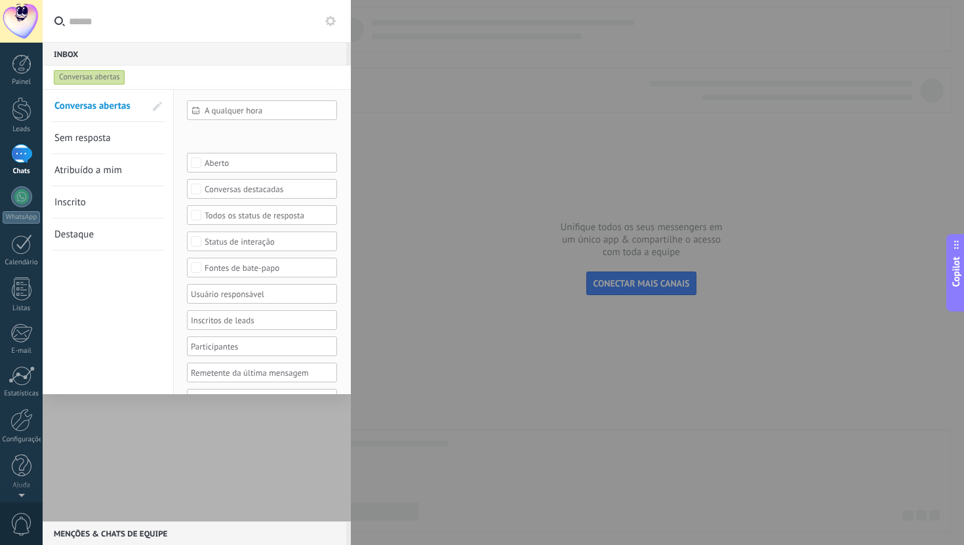
click at [113, 144] on link "Sem resposta" at bounding box center [99, 137] width 91 height 31
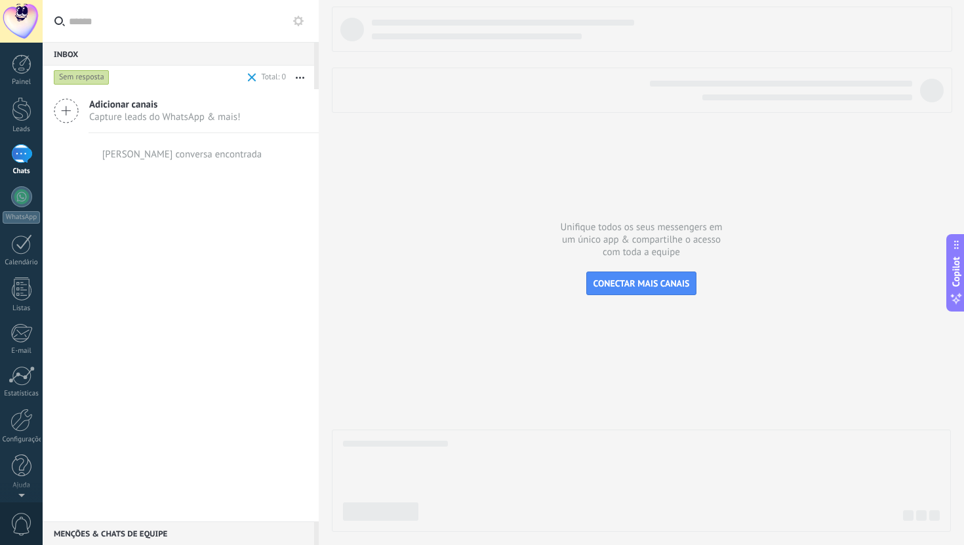
click at [104, 77] on div "Sem resposta" at bounding box center [82, 78] width 56 height 16
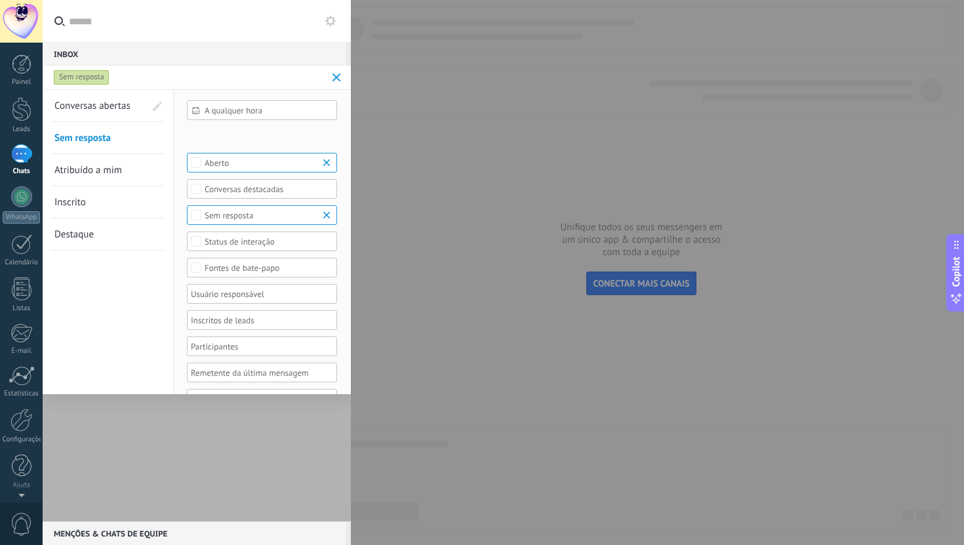
click at [110, 168] on span "Atribuído a mim" at bounding box center [88, 170] width 68 height 12
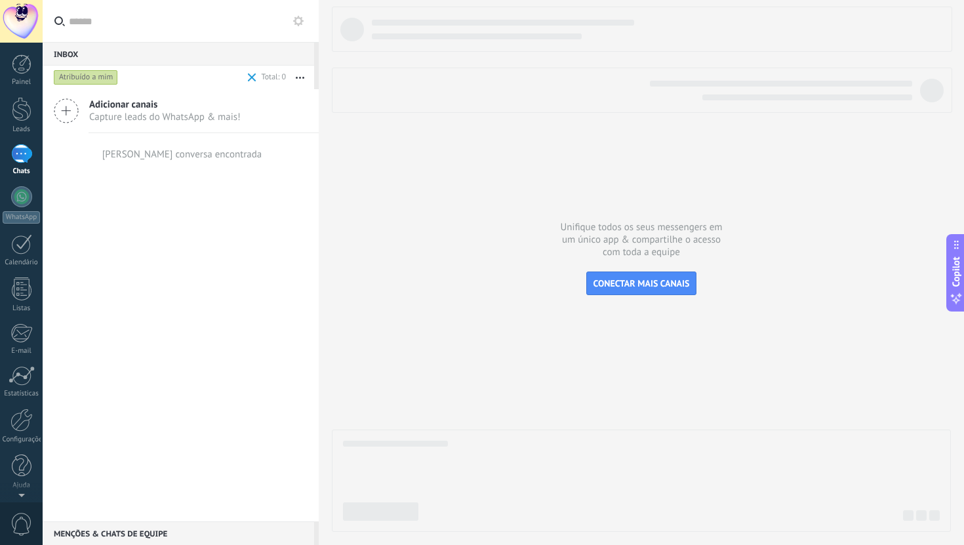
click at [251, 75] on span at bounding box center [252, 77] width 9 height 9
click at [302, 77] on icon "button" at bounding box center [300, 78] width 9 height 2
click at [273, 78] on div at bounding box center [272, 77] width 30 height 13
click at [281, 93] on div "Criar widget no painel" at bounding box center [302, 91] width 92 height 15
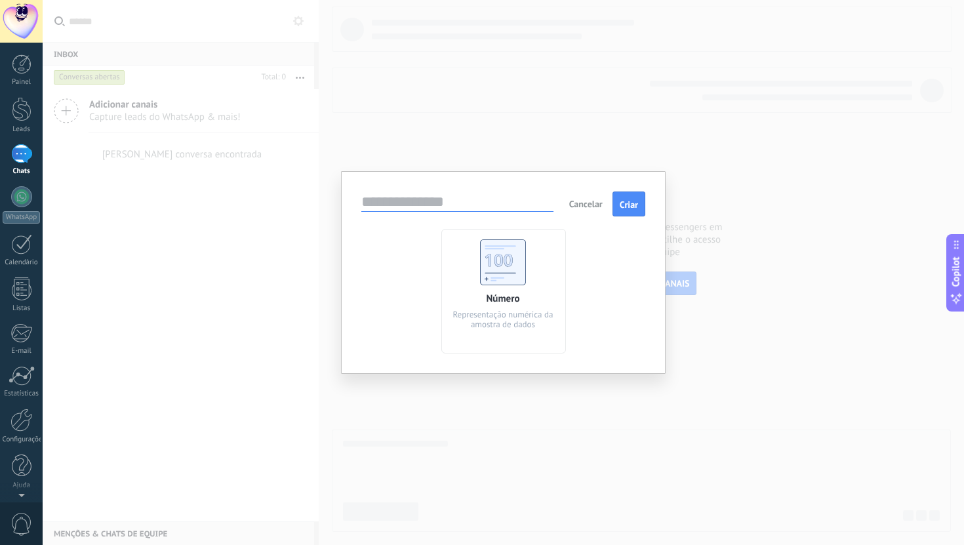
click at [583, 207] on span "Cancelar" at bounding box center [585, 204] width 33 height 12
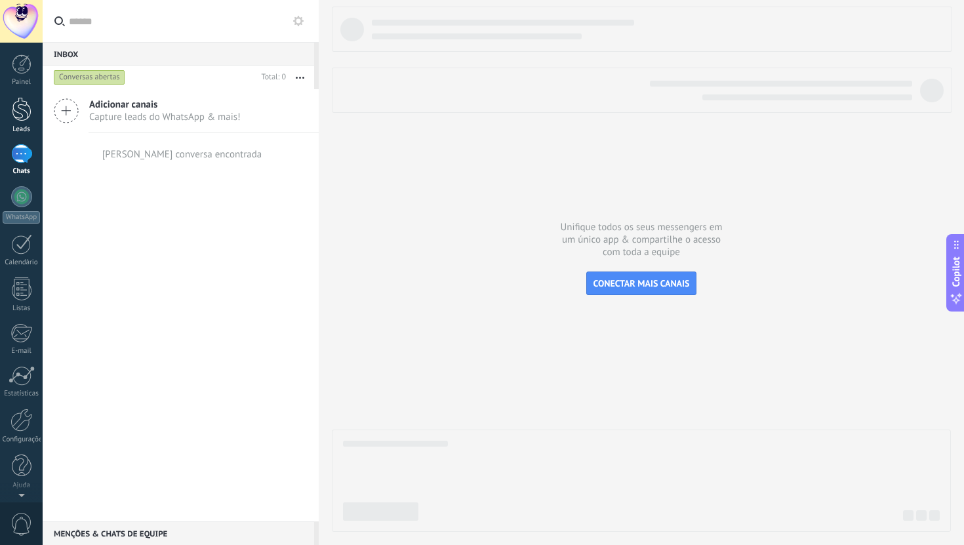
click at [27, 113] on div at bounding box center [22, 109] width 20 height 24
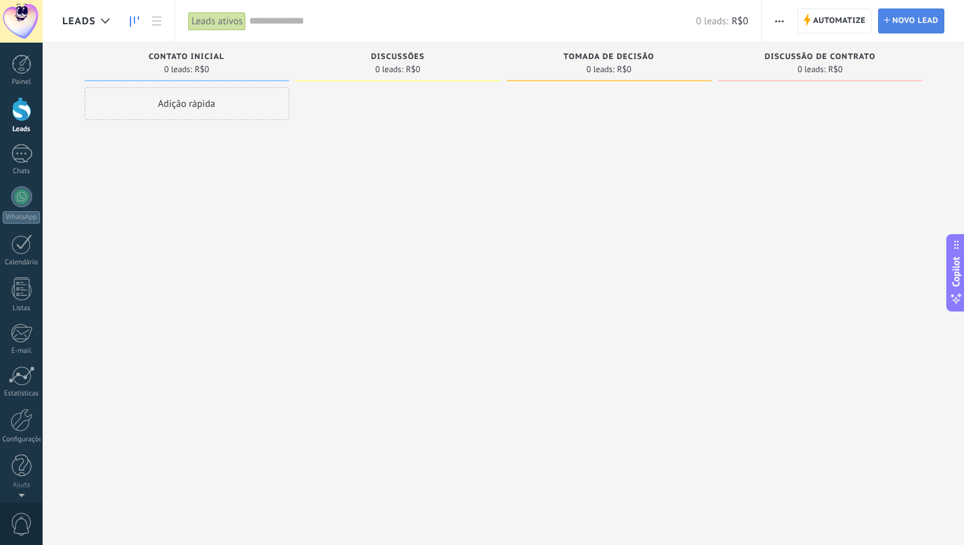
click at [926, 19] on span "Novo lead" at bounding box center [916, 21] width 46 height 24
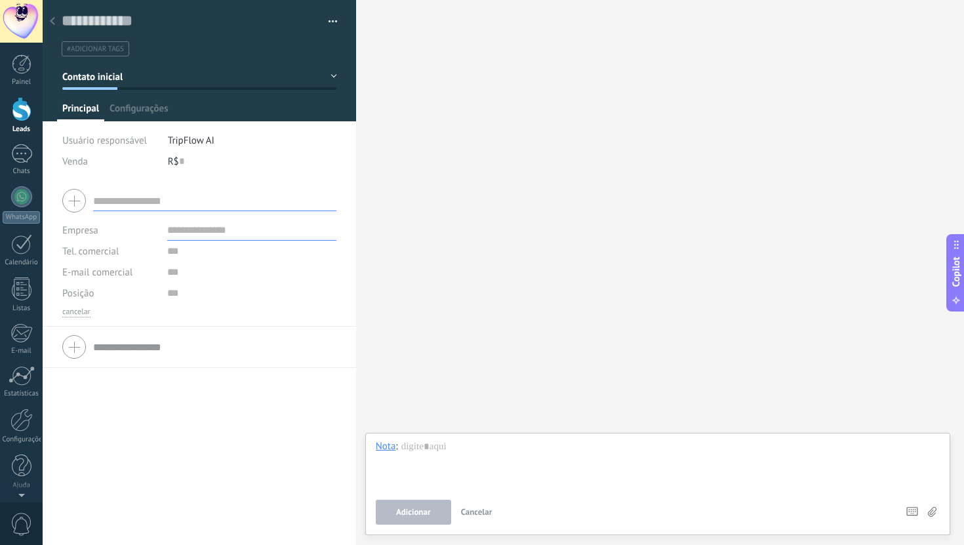
click at [53, 21] on icon at bounding box center [52, 21] width 5 height 8
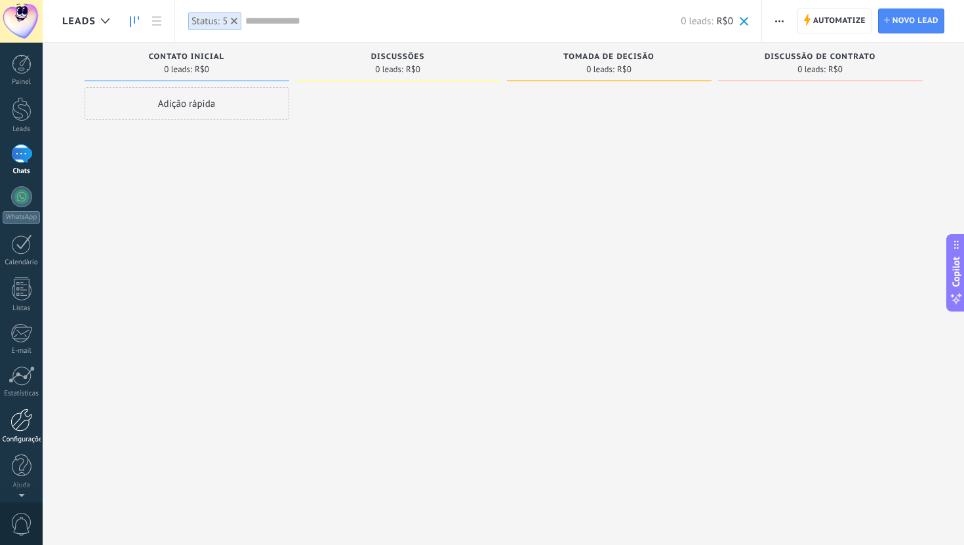
click at [22, 422] on div at bounding box center [21, 420] width 22 height 23
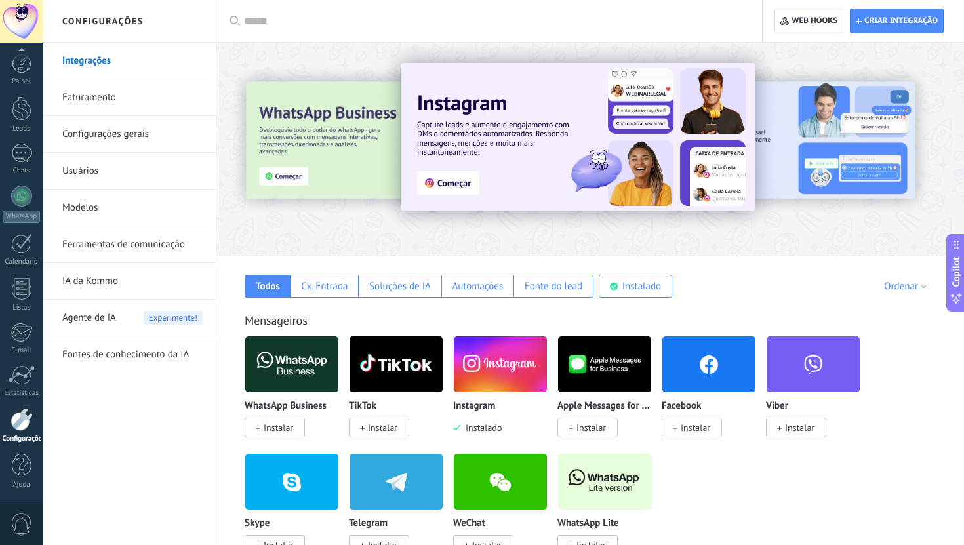
click at [455, 181] on img at bounding box center [578, 137] width 355 height 148
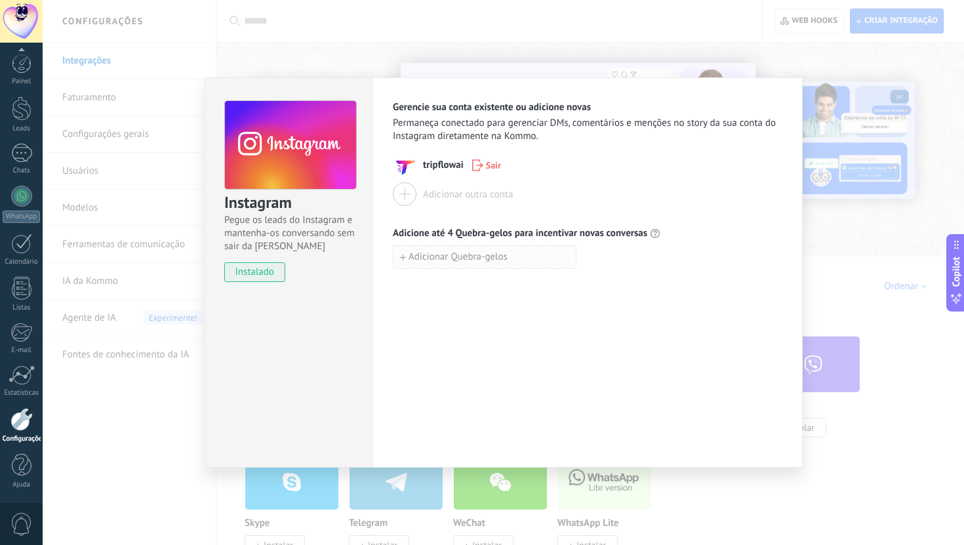
click at [443, 254] on span "Adicionar Quebra-gelos" at bounding box center [458, 257] width 99 height 9
click at [571, 233] on span "Adicione até 4 Quebra-gelos para incentivar novas conversas" at bounding box center [520, 233] width 254 height 13
click at [586, 254] on icon "button" at bounding box center [584, 257] width 9 height 10
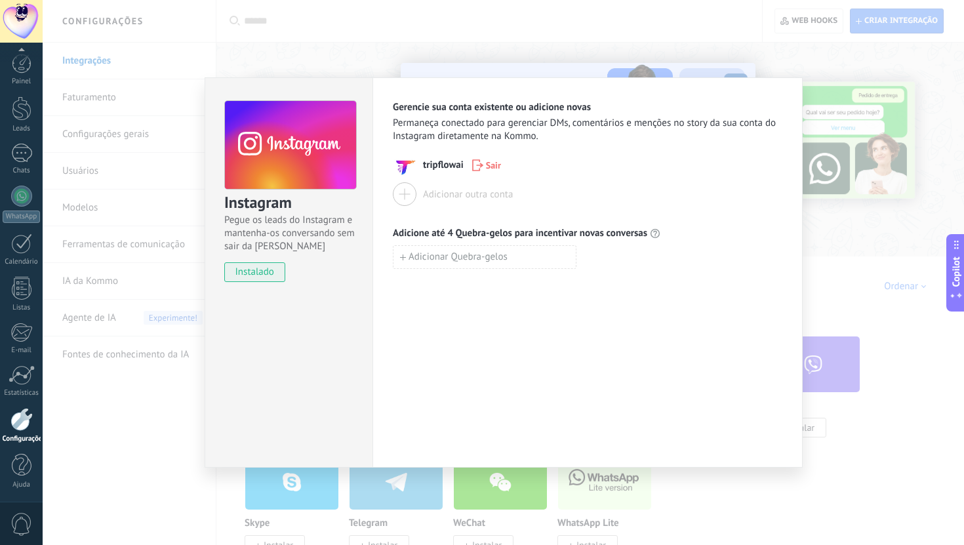
click at [851, 108] on div "Instagram Pegue os leads do Instagram e mantenha-os conversando sem sair da Kom…" at bounding box center [504, 272] width 922 height 545
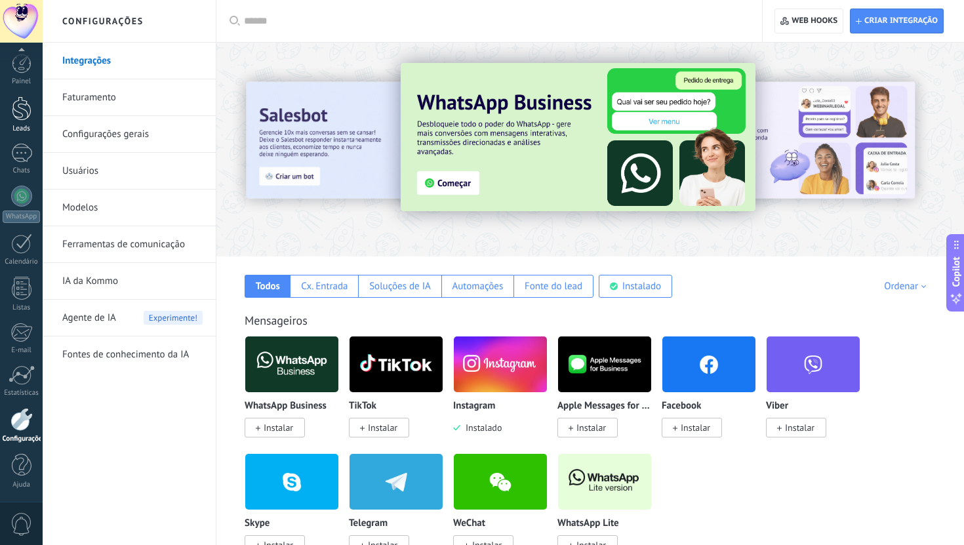
click at [18, 111] on div at bounding box center [22, 108] width 20 height 24
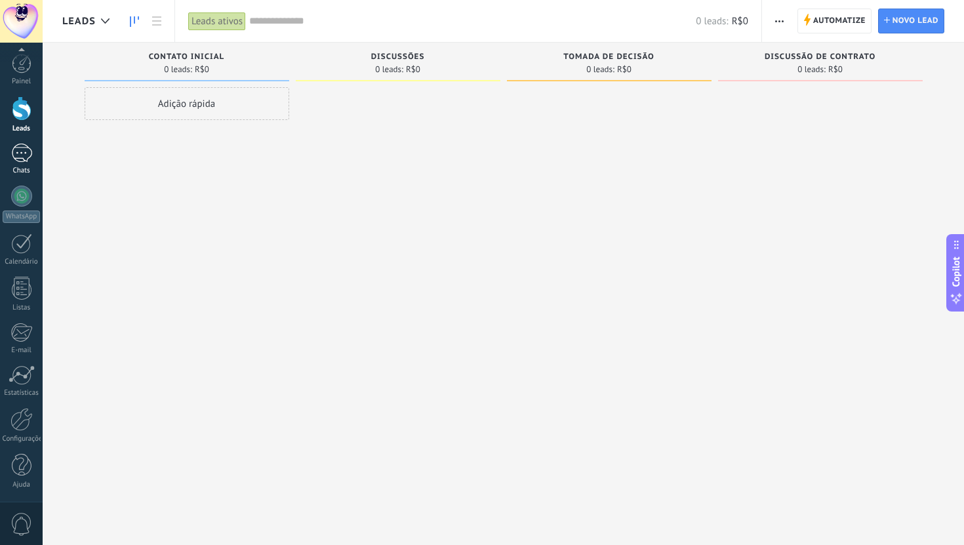
click at [18, 155] on div at bounding box center [21, 153] width 21 height 19
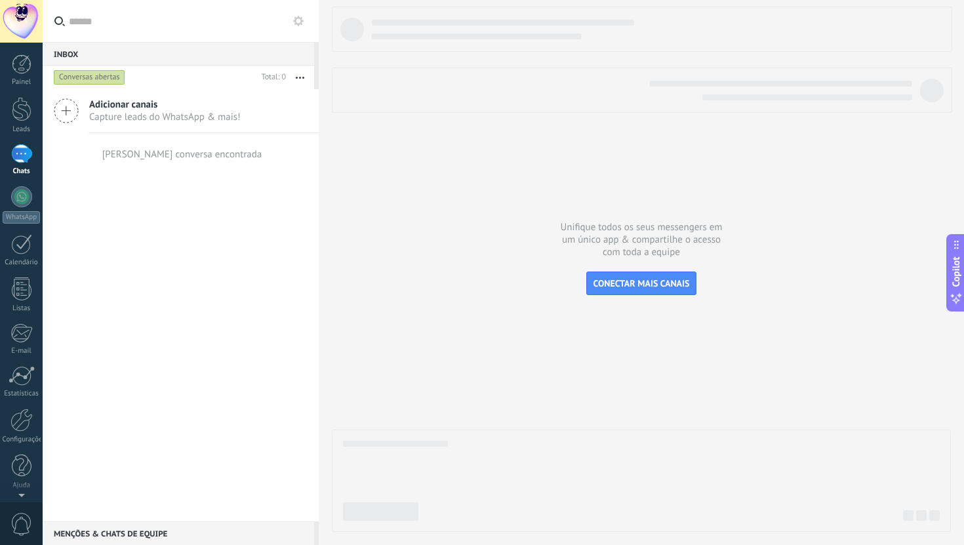
click at [212, 155] on div "[PERSON_NAME] conversa encontrada" at bounding box center [182, 154] width 160 height 12
click at [304, 77] on button "button" at bounding box center [300, 78] width 28 height 24
click at [110, 73] on div "Conversas abertas" at bounding box center [89, 78] width 71 height 16
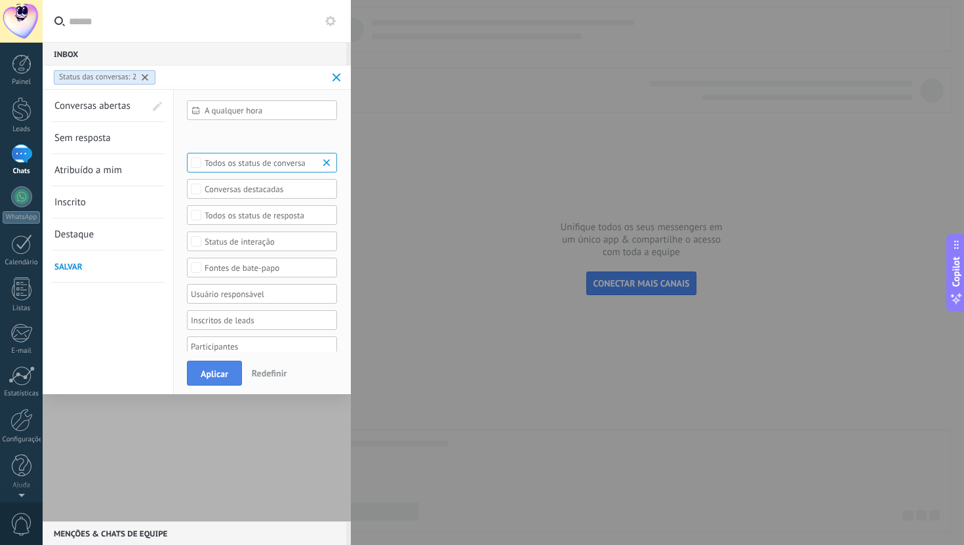
click at [208, 373] on span "Aplicar" at bounding box center [215, 373] width 28 height 9
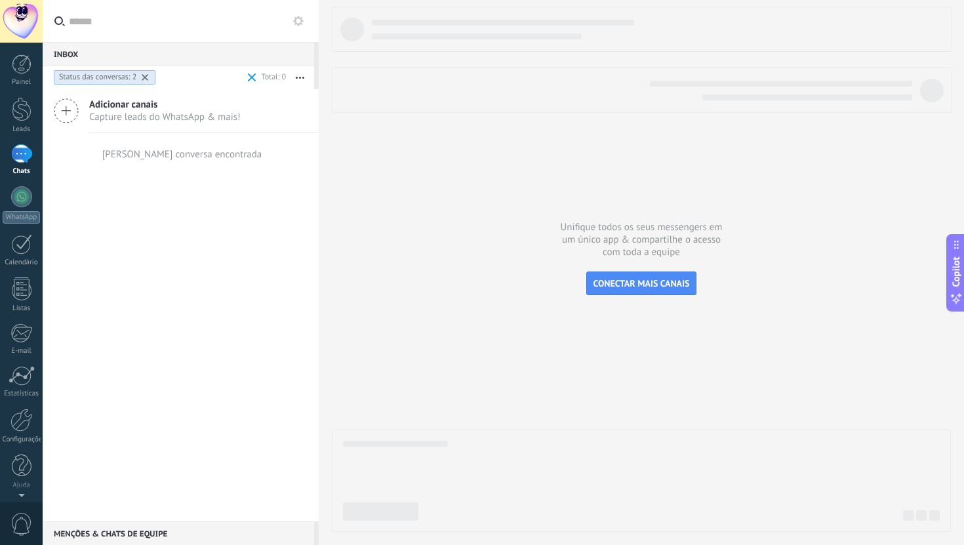
click at [145, 106] on span "Adicionar canais" at bounding box center [165, 104] width 152 height 12
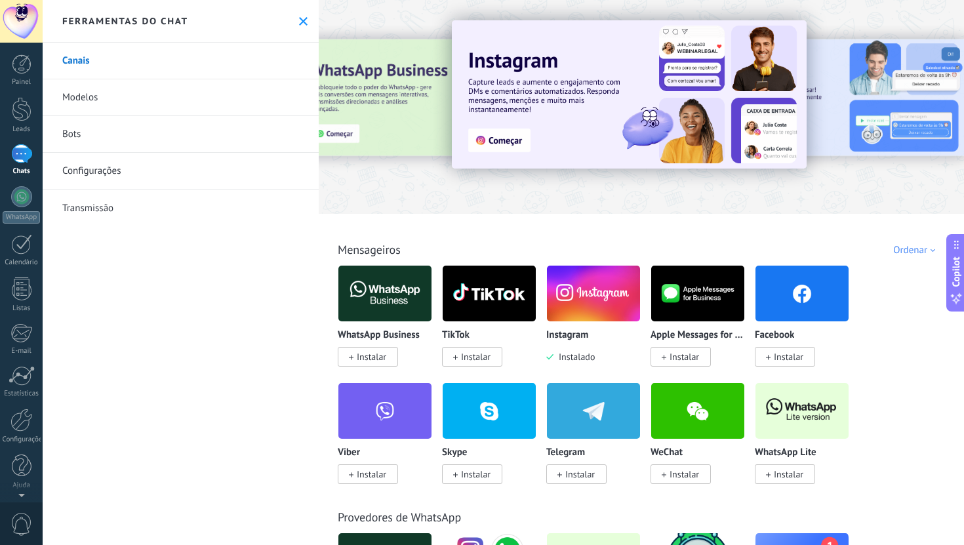
click at [202, 175] on link "Configurações" at bounding box center [181, 171] width 276 height 37
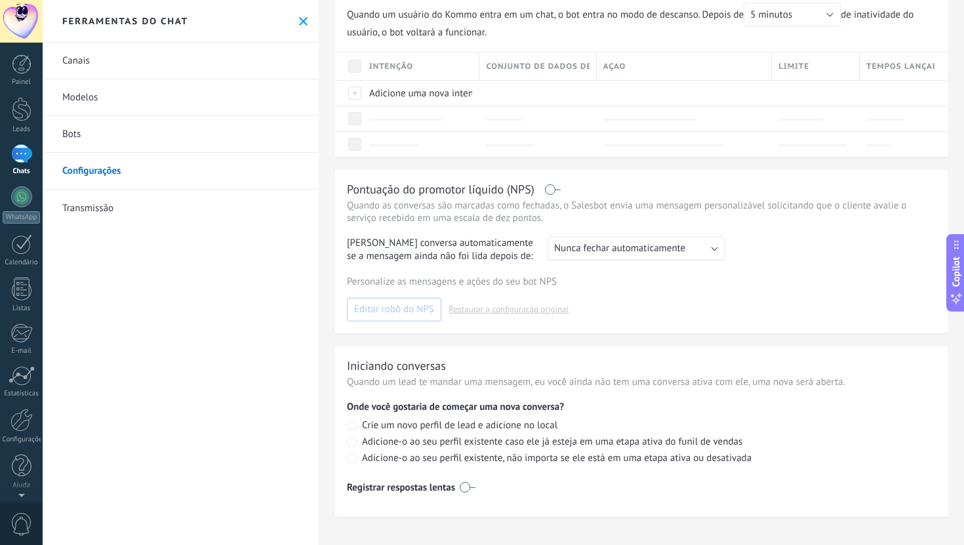
scroll to position [227, 0]
click at [24, 120] on div at bounding box center [22, 109] width 20 height 24
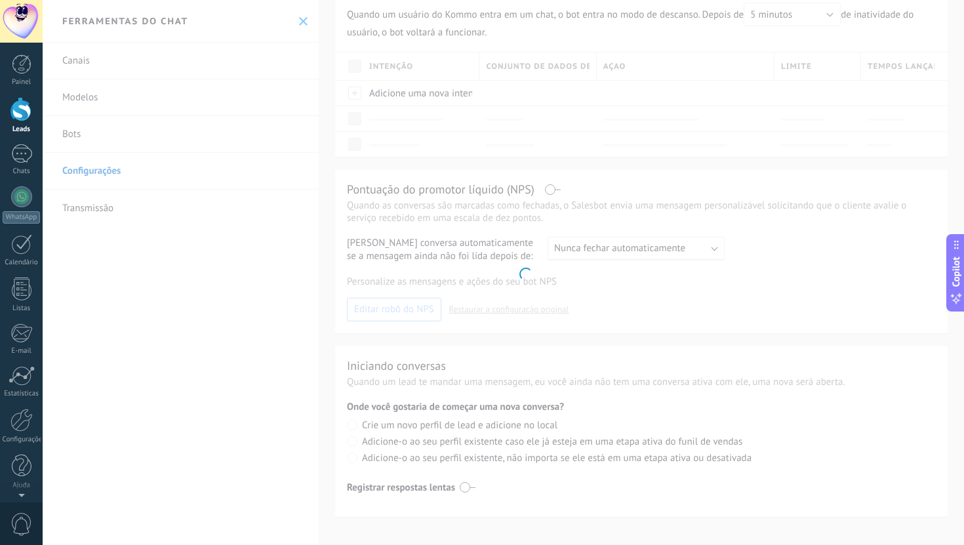
scroll to position [201, 0]
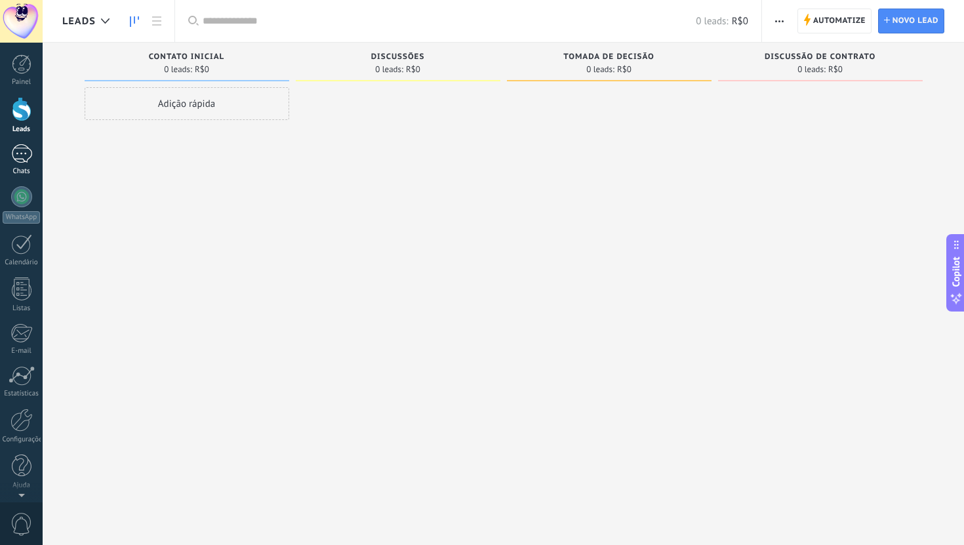
click at [24, 163] on div at bounding box center [21, 153] width 21 height 19
